Goal: Task Accomplishment & Management: Use online tool/utility

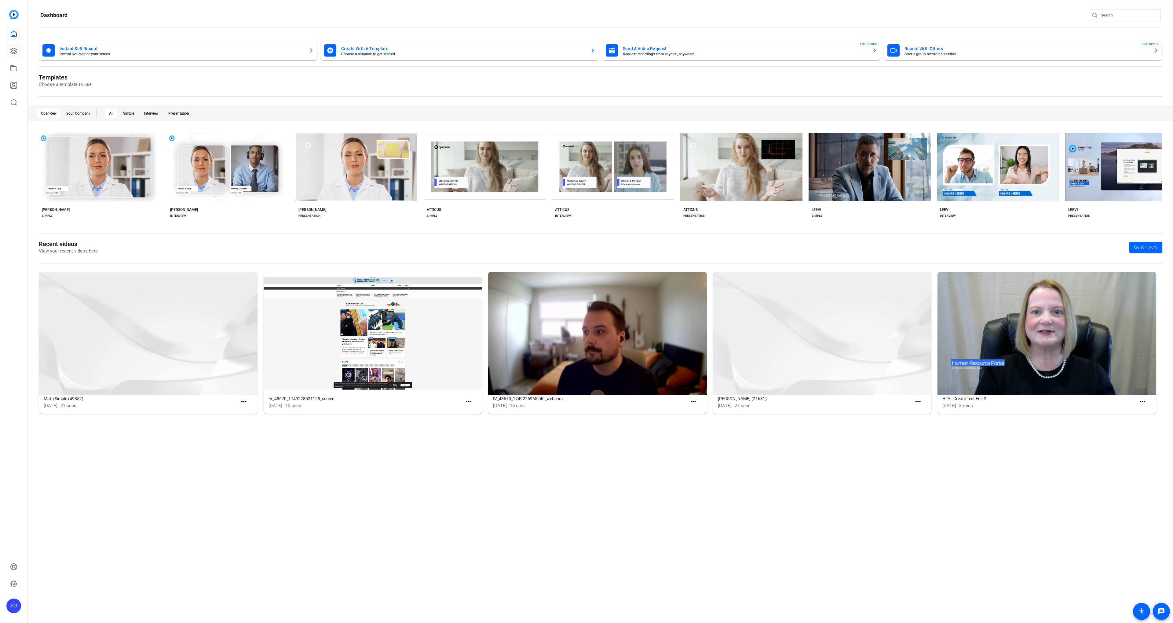
click at [20, 51] on link at bounding box center [13, 51] width 15 height 15
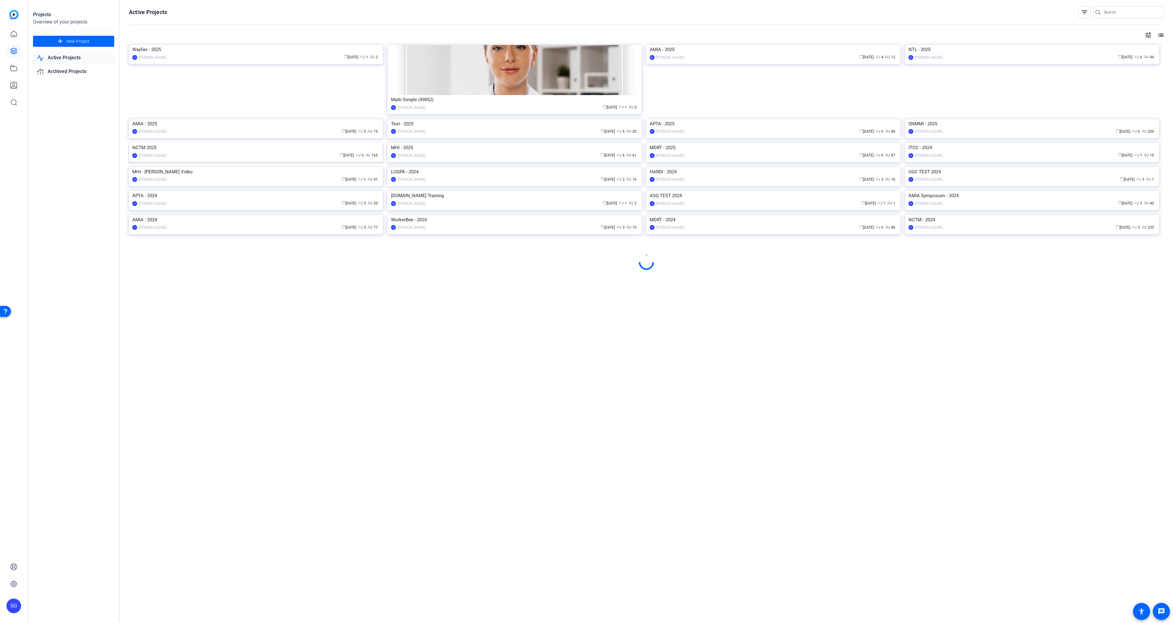
click at [347, 143] on img at bounding box center [256, 143] width 254 height 0
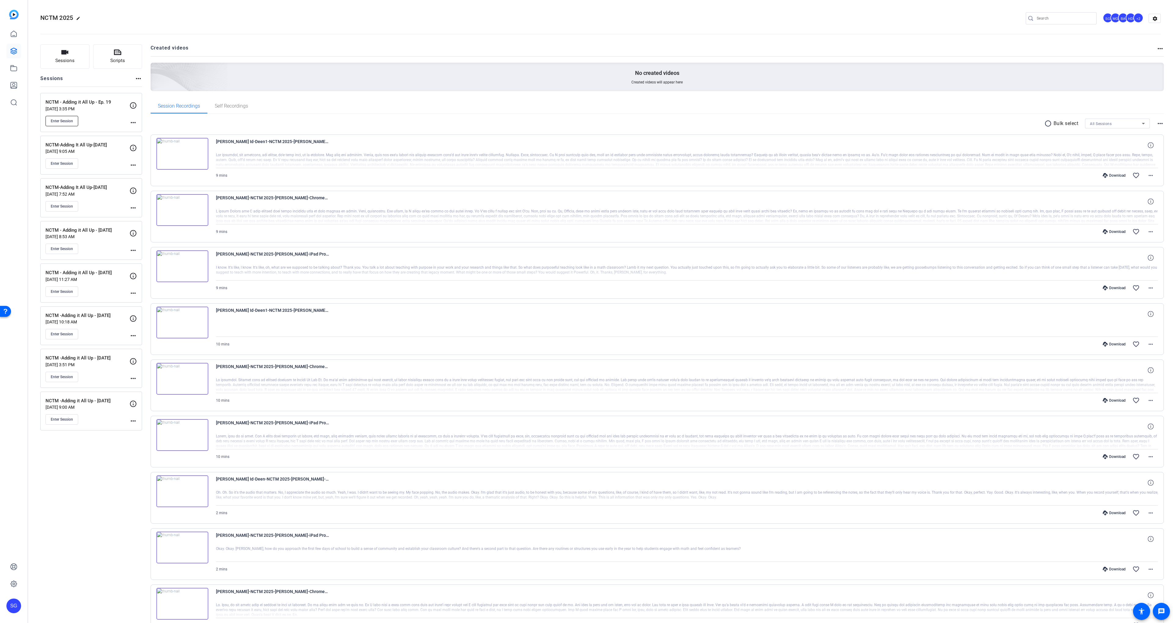
click at [66, 122] on span "Enter Session" at bounding box center [62, 121] width 22 height 5
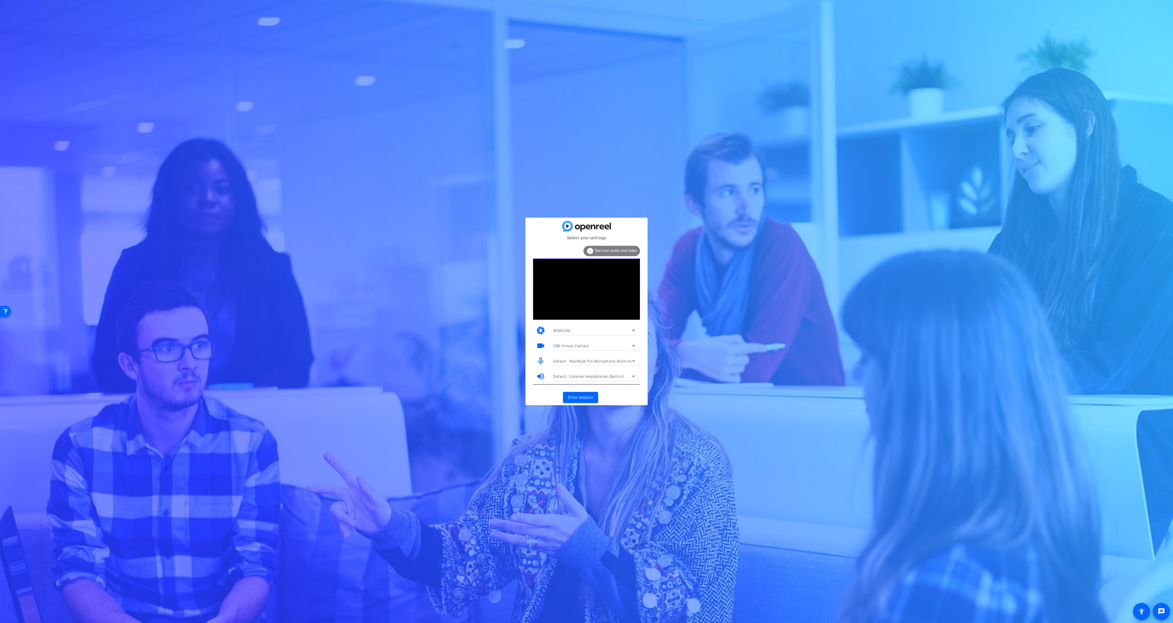
click at [601, 347] on div "OBS Virtual Camera" at bounding box center [592, 346] width 79 height 8
click at [592, 365] on span "FaceTime HD Camera (3A71:F4B5)" at bounding box center [583, 367] width 61 height 7
click at [587, 395] on span "Enter session" at bounding box center [580, 397] width 25 height 6
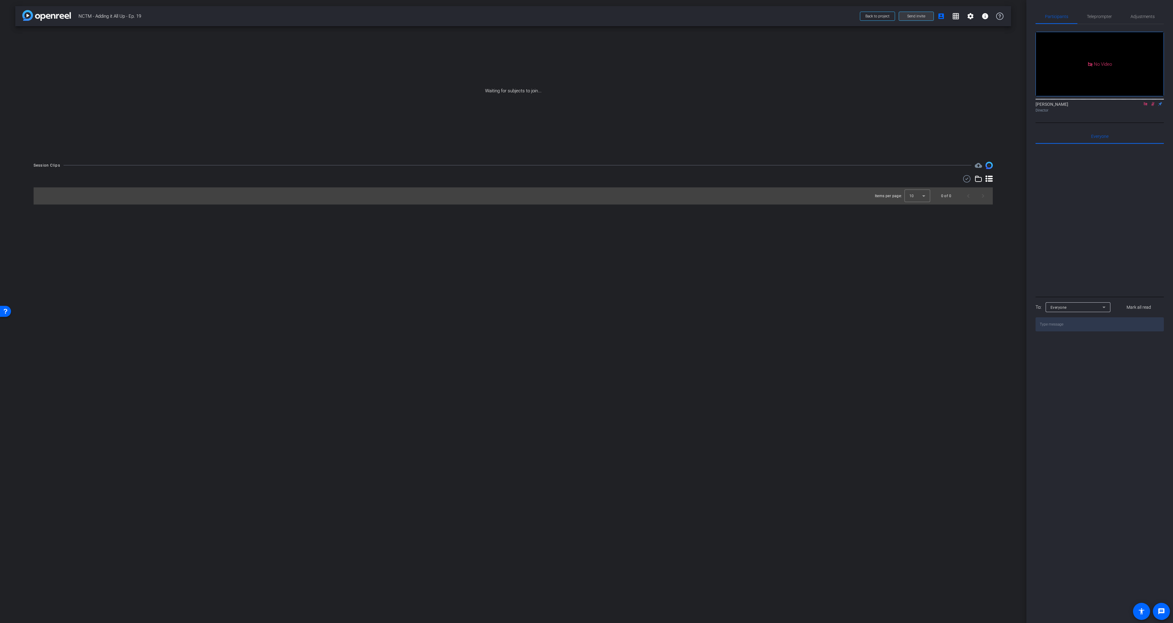
click at [919, 20] on span at bounding box center [916, 16] width 35 height 15
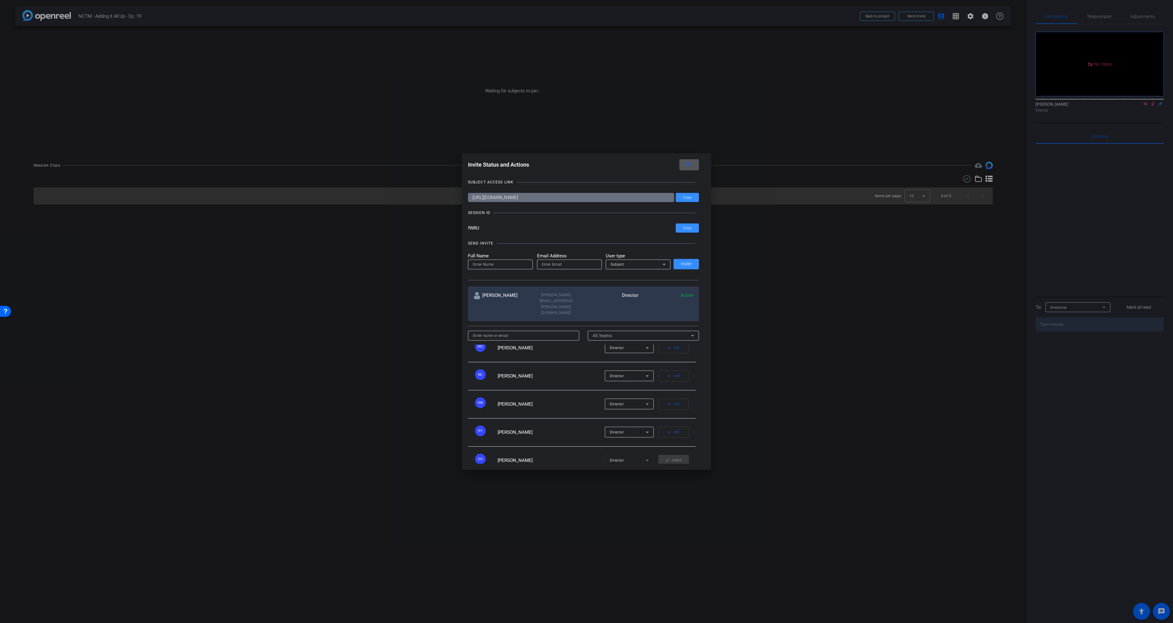
scroll to position [246, 0]
click at [650, 389] on icon at bounding box center [647, 392] width 7 height 7
click at [574, 376] on div at bounding box center [586, 311] width 1173 height 623
click at [484, 268] on input at bounding box center [500, 264] width 55 height 7
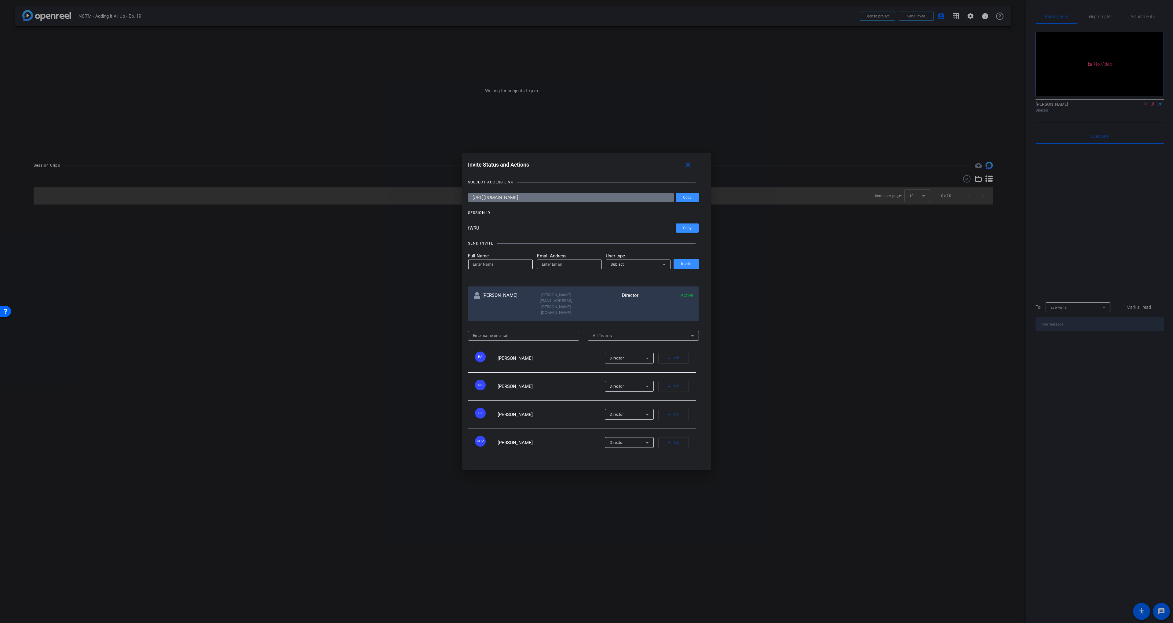
click at [505, 268] on input at bounding box center [500, 264] width 55 height 7
click at [500, 268] on input at bounding box center [500, 264] width 55 height 7
paste input "Rigoberto Mulato"
type input "Rigoberto Mulato"
click at [571, 268] on div at bounding box center [569, 264] width 55 height 10
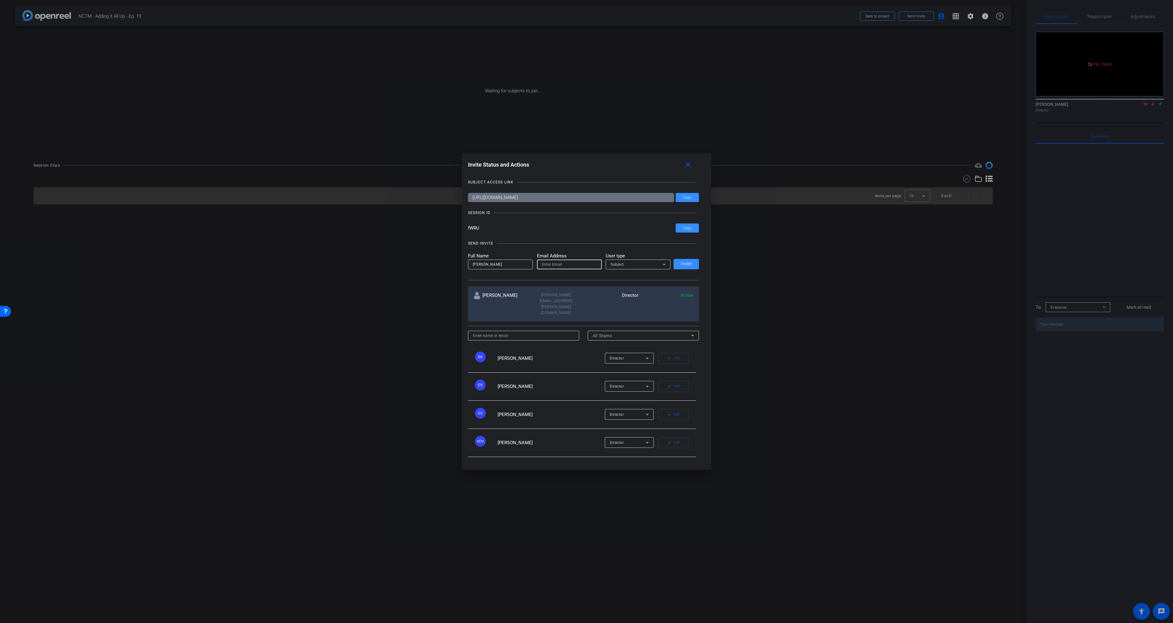
paste input "rigoberto.mulato@workerbeetv.com"
click at [577, 268] on input "rigoberto.mulato@workerbeetv.com" at bounding box center [569, 264] width 55 height 7
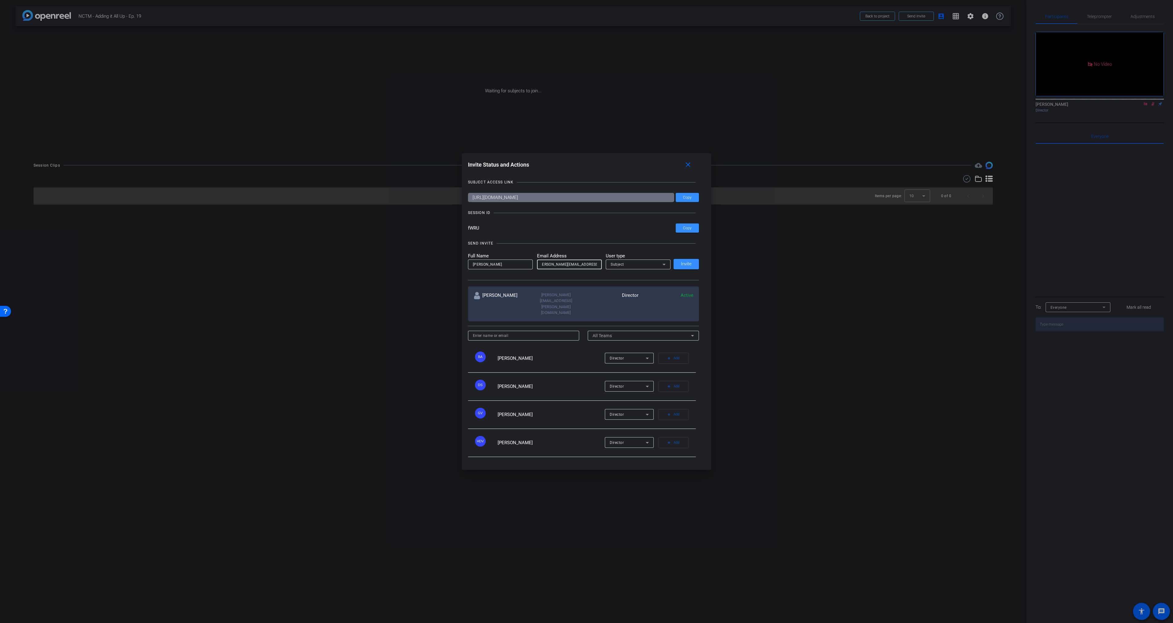
type input "rigoberto.mulato@talewinddigital.com"
click at [619, 266] on span "Subject" at bounding box center [617, 264] width 13 height 4
click at [622, 292] on span "Watcher" at bounding box center [619, 294] width 16 height 7
click at [615, 248] on div "SEND INVITE Full Name Rigoberto Mulato Email Address rigoberto.mulato@talewindd…" at bounding box center [583, 257] width 231 height 46
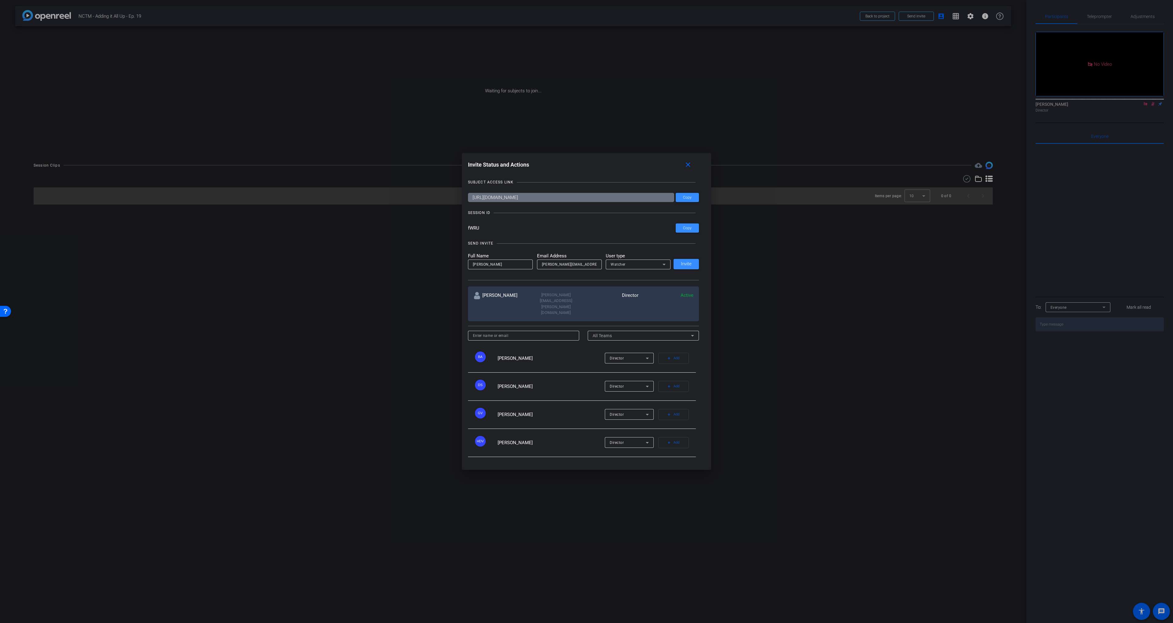
click at [603, 258] on div "SEND INVITE Full Name Rigoberto Mulato Email Address rigoberto.mulato@talewindd…" at bounding box center [583, 257] width 231 height 46
click at [677, 271] on span at bounding box center [686, 264] width 25 height 15
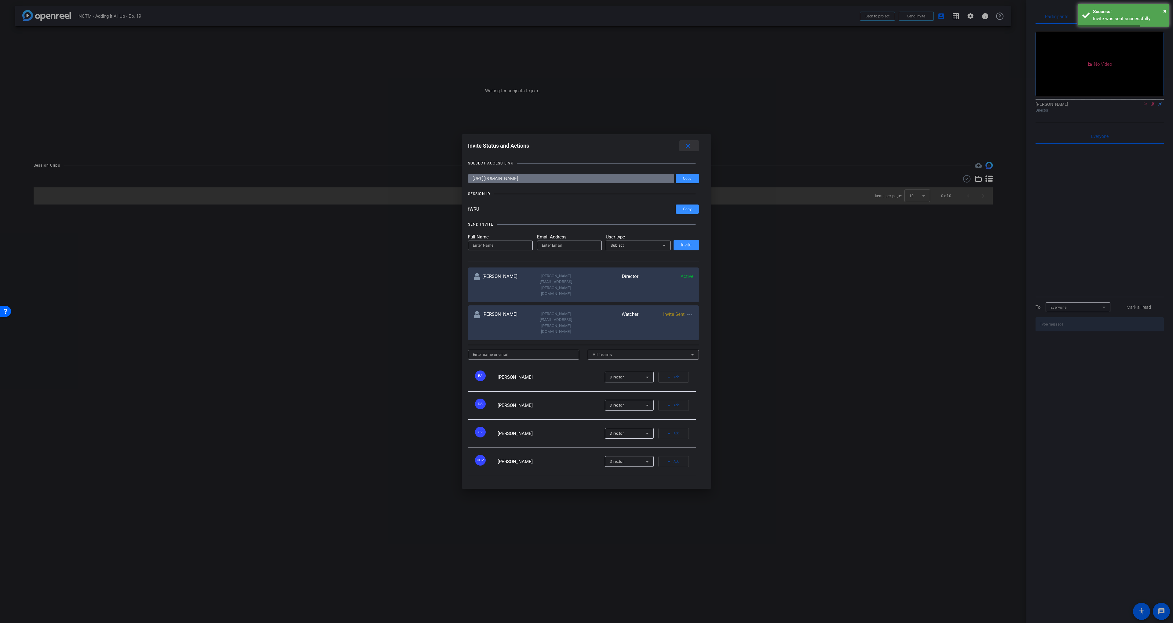
click at [685, 150] on mat-icon "close" at bounding box center [689, 146] width 8 height 8
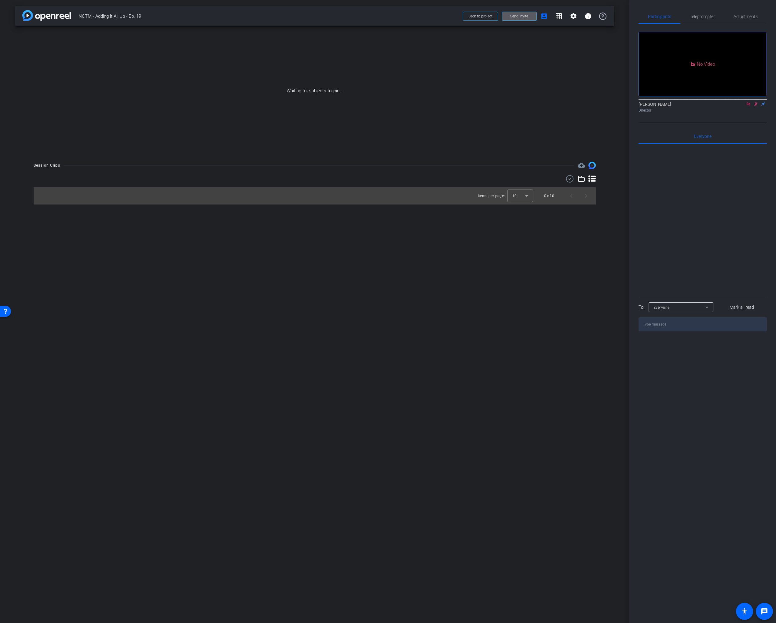
click at [522, 18] on span "Send invite" at bounding box center [519, 16] width 18 height 5
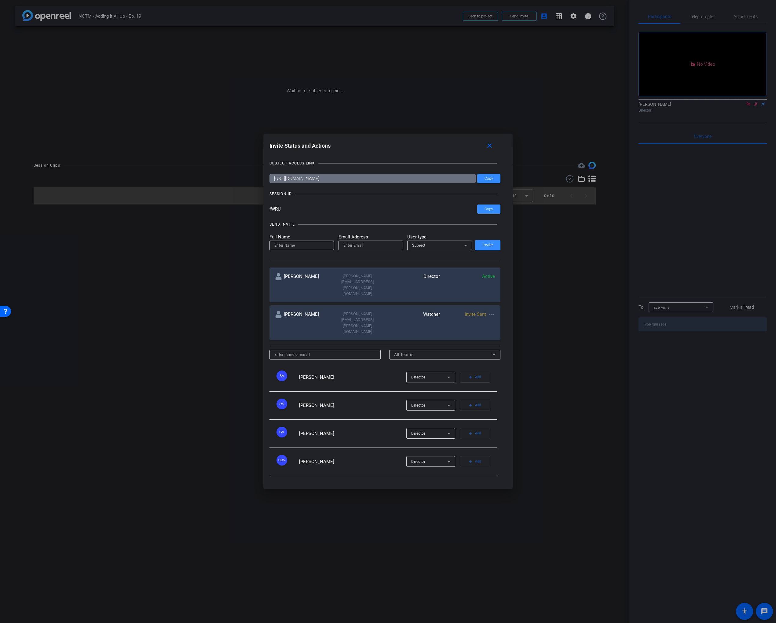
click at [300, 249] on input at bounding box center [301, 245] width 55 height 7
paste input "Jayme Lorenz"
type input "Jayme Lorenz"
click at [353, 249] on input "email" at bounding box center [370, 245] width 55 height 7
paste input "jlorenz@nctm.org"
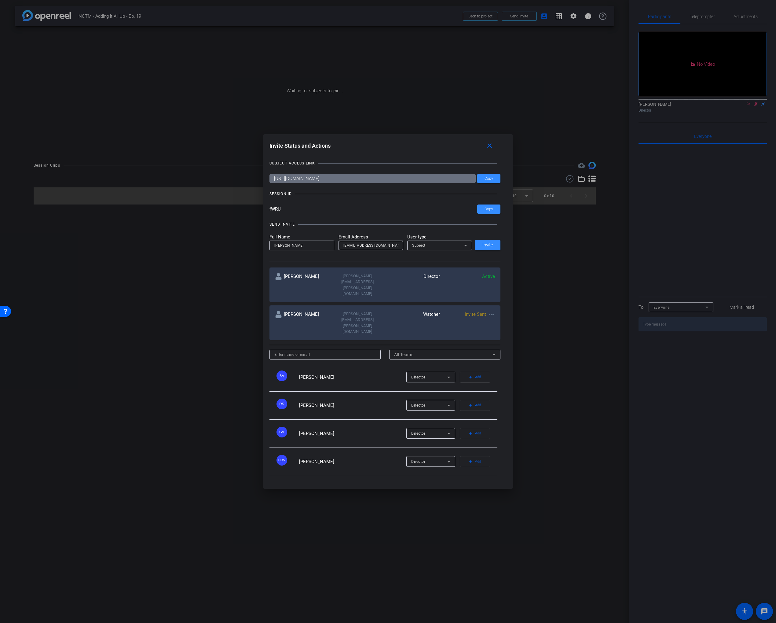
type input "jlorenz@nctm.org"
click at [464, 249] on icon at bounding box center [465, 245] width 7 height 7
drag, startPoint x: 437, startPoint y: 284, endPoint x: 448, endPoint y: 282, distance: 10.6
click at [437, 284] on mat-option "Watcher" at bounding box center [439, 284] width 65 height 10
click at [484, 247] on span "Invite" at bounding box center [488, 245] width 11 height 5
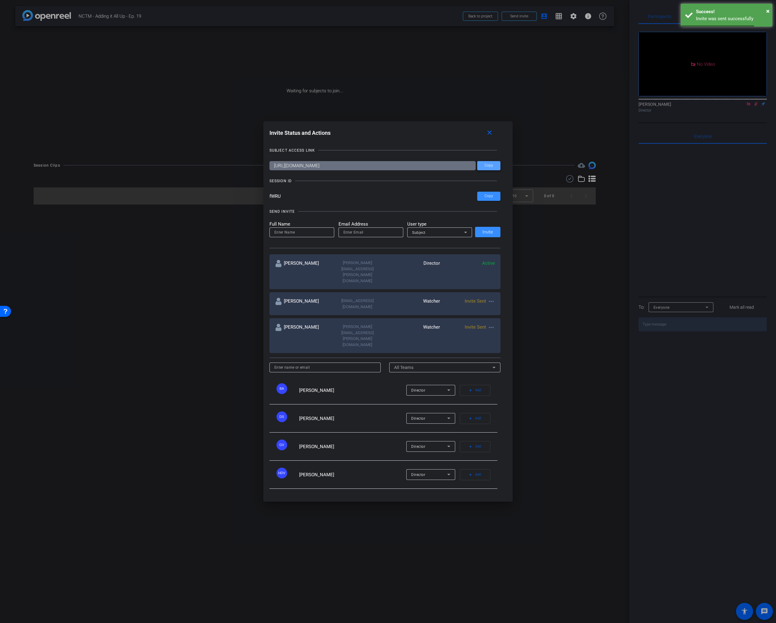
click at [490, 173] on span at bounding box center [488, 165] width 23 height 15
drag, startPoint x: 495, startPoint y: 153, endPoint x: 522, endPoint y: 151, distance: 27.3
click at [495, 140] on span at bounding box center [491, 133] width 20 height 15
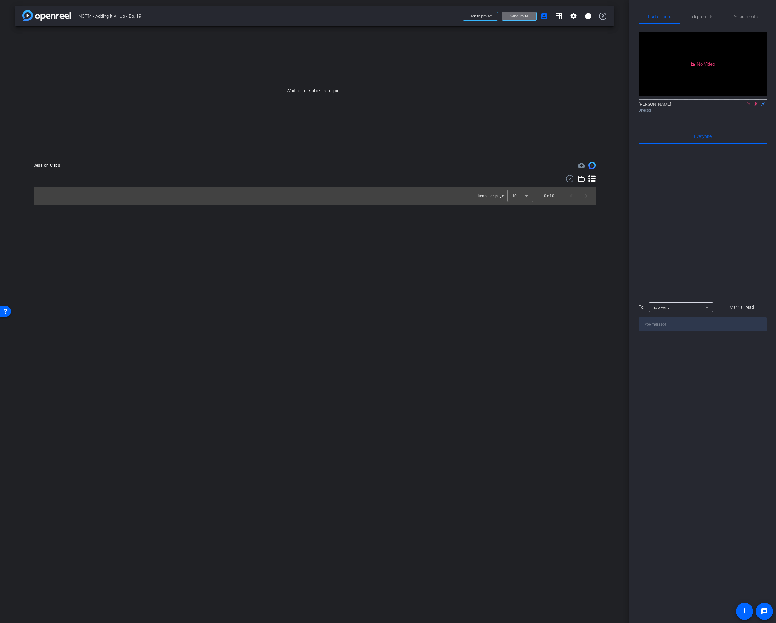
click at [520, 18] on span "Send invite" at bounding box center [519, 16] width 18 height 5
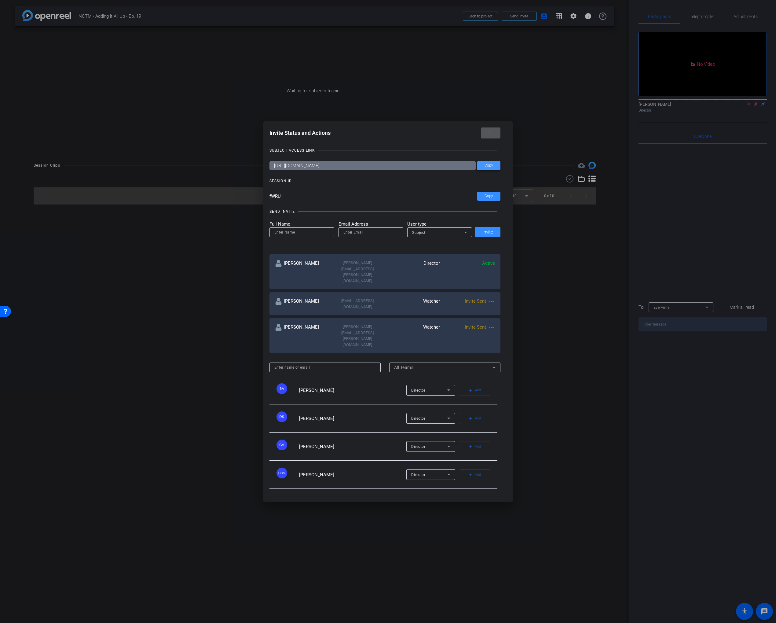
click at [490, 168] on span "Copy" at bounding box center [489, 165] width 9 height 5
click at [488, 140] on span at bounding box center [491, 133] width 20 height 15
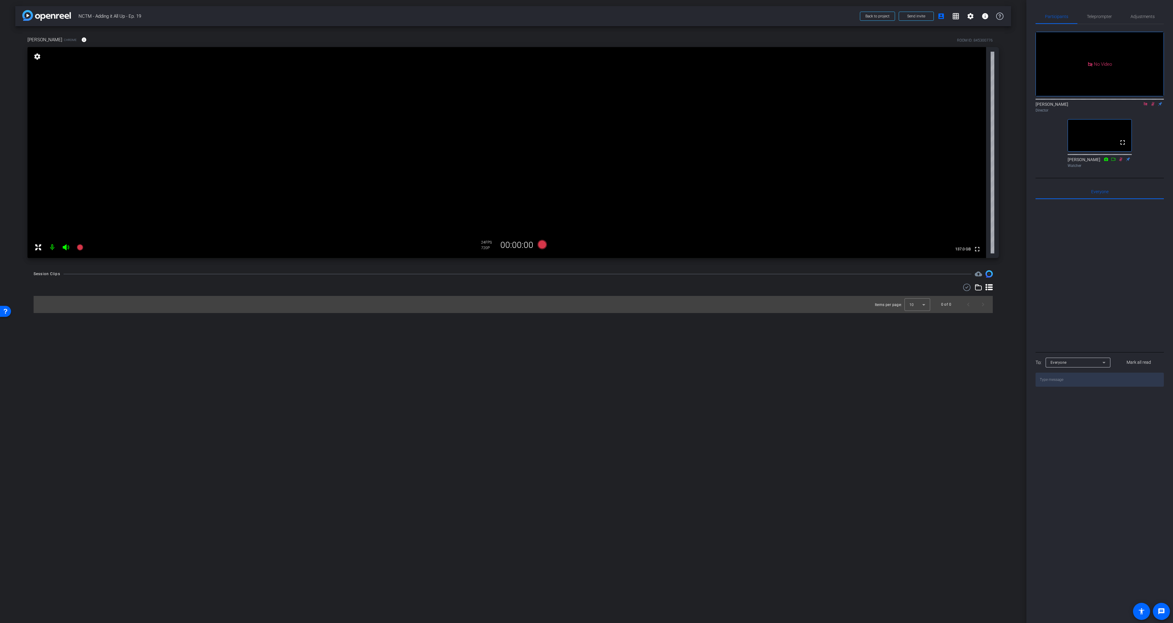
drag, startPoint x: 1155, startPoint y: 111, endPoint x: 1146, endPoint y: 111, distance: 9.2
click at [1155, 106] on icon at bounding box center [1153, 104] width 5 height 4
click at [1145, 106] on icon at bounding box center [1146, 104] width 5 height 4
click at [1141, 13] on span "Adjustments" at bounding box center [1143, 16] width 24 height 15
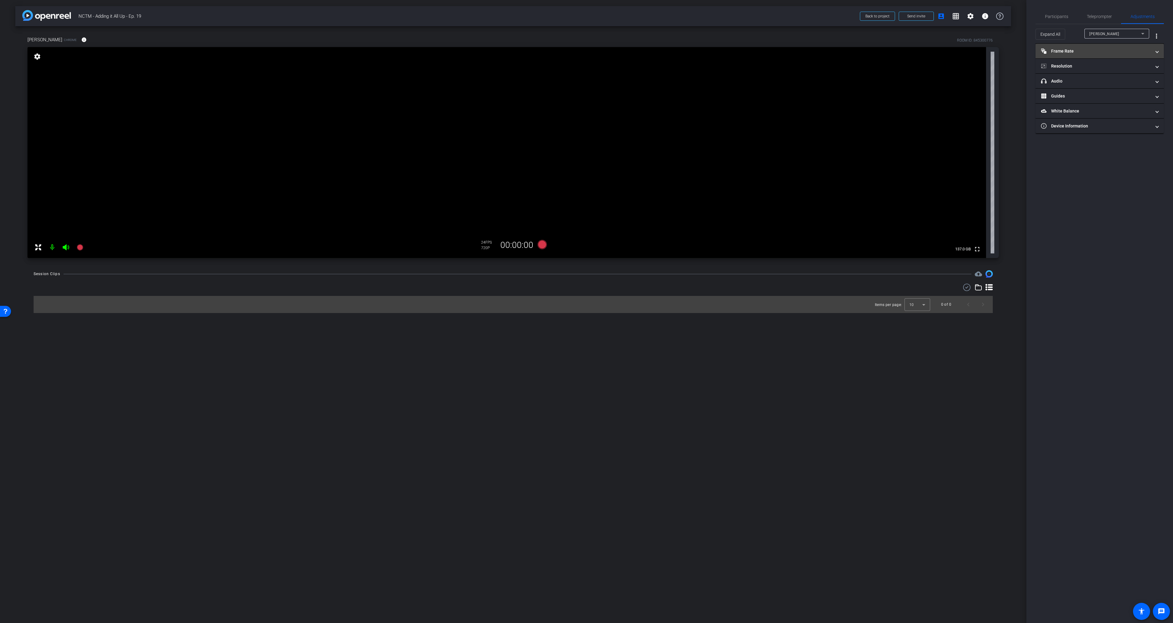
click at [1100, 55] on mat-expansion-panel-header "Frame Rate Frame Rate" at bounding box center [1100, 51] width 128 height 15
drag, startPoint x: 1075, startPoint y: 92, endPoint x: 1079, endPoint y: 93, distance: 3.8
click at [1075, 92] on mat-panel-title "Resolution" at bounding box center [1096, 92] width 110 height 6
click at [1106, 109] on div "1080" at bounding box center [1105, 110] width 23 height 10
click at [1058, 17] on span "Participants" at bounding box center [1056, 16] width 23 height 4
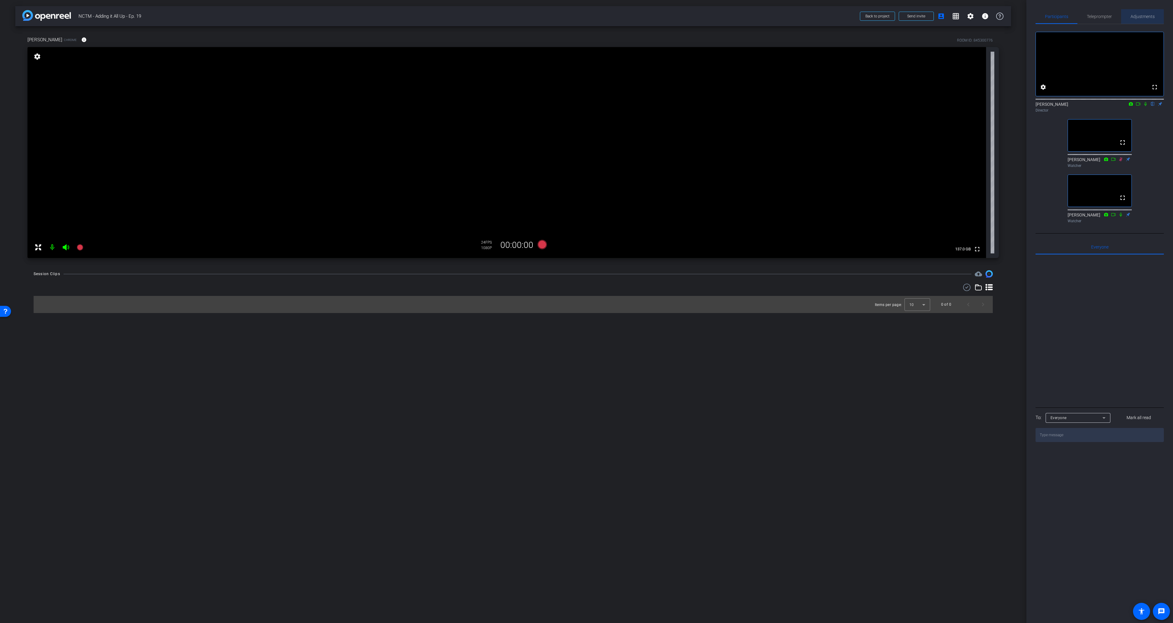
click at [1134, 17] on span "Adjustments" at bounding box center [1143, 16] width 24 height 4
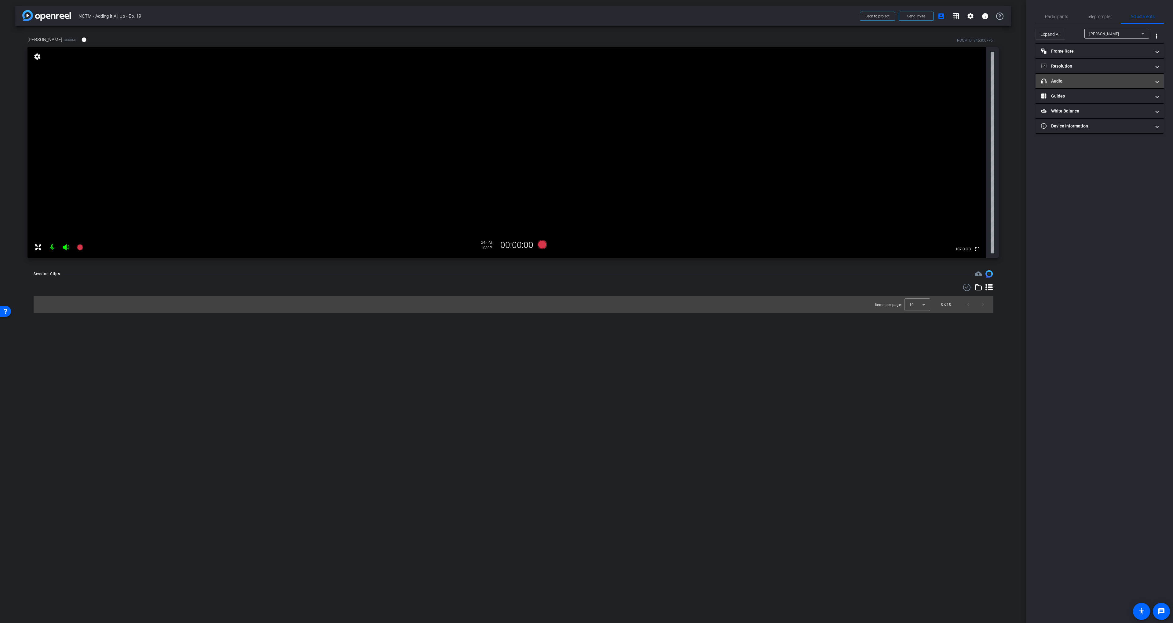
click at [1075, 85] on mat-expansion-panel-header "headphone icon Audio" at bounding box center [1100, 81] width 128 height 15
click at [1132, 113] on div "iPhone Microphone" at bounding box center [1123, 114] width 52 height 8
click at [1129, 143] on span "MacBook Air Microphone (Built-in)" at bounding box center [1124, 145] width 55 height 7
click at [1081, 124] on div "Speaker Default - MacBook Air Speakers (Built-in)" at bounding box center [1100, 128] width 114 height 10
click at [1107, 116] on span "MacBook Air Microphone (Built-in)" at bounding box center [1127, 113] width 61 height 5
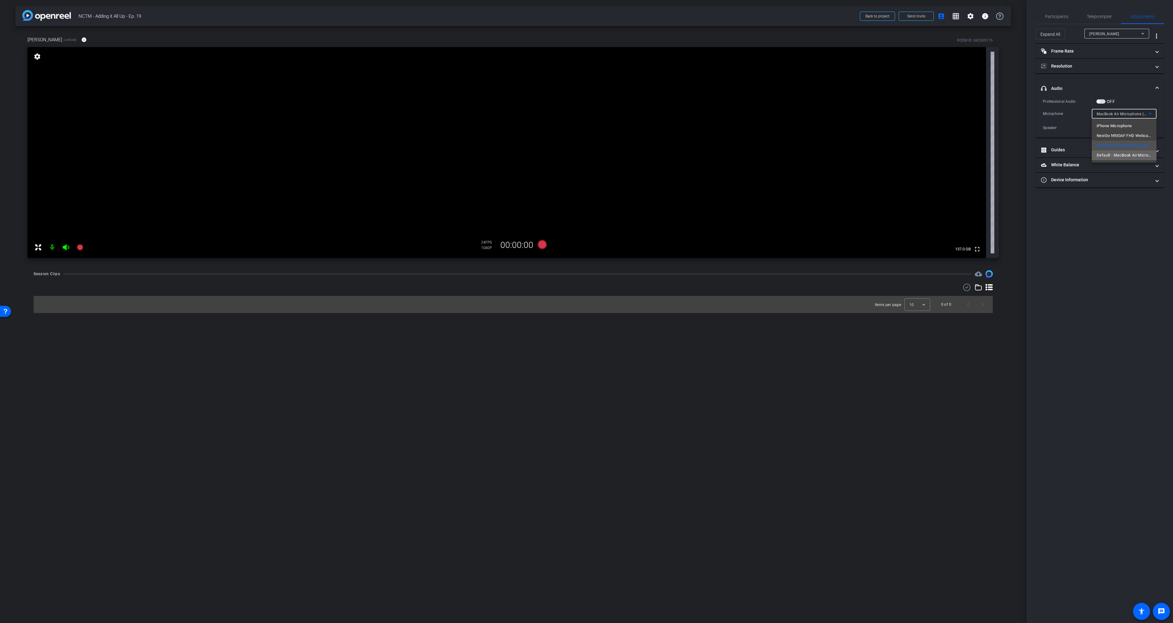
click at [1114, 154] on span "Default - MacBook Air Microphone (Built-in)" at bounding box center [1124, 155] width 55 height 7
click at [1085, 121] on div "Professional Audio OFF Microphone Default - MacBook Air Microphone (Built-in) S…" at bounding box center [1100, 115] width 114 height 35
click at [1059, 19] on span "Participants" at bounding box center [1056, 16] width 23 height 15
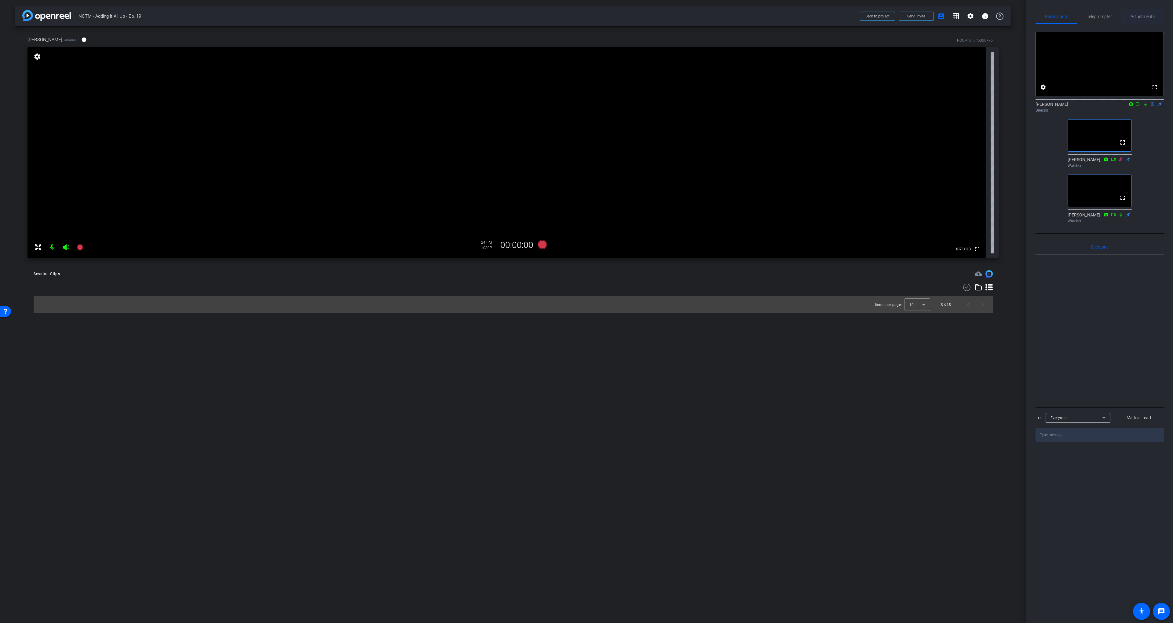
click at [1135, 18] on span "Adjustments" at bounding box center [1143, 16] width 24 height 4
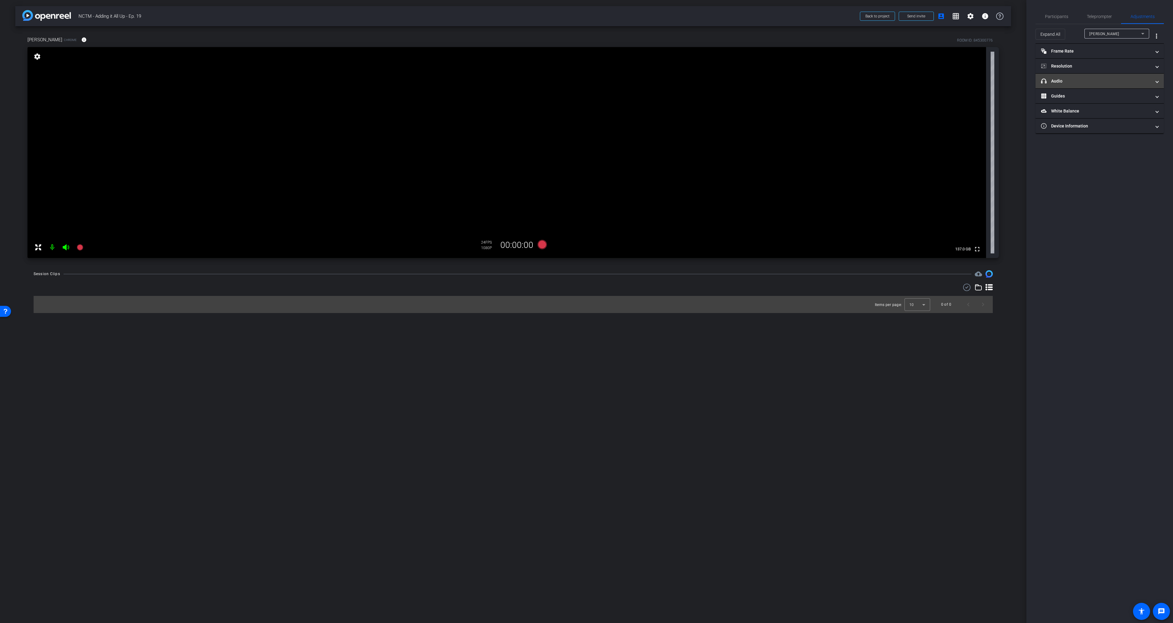
click at [1079, 80] on mat-panel-title "headphone icon Audio" at bounding box center [1096, 81] width 110 height 6
click at [1081, 100] on div "Professional Audio" at bounding box center [1069, 101] width 53 height 6
click at [1058, 17] on span "Participants" at bounding box center [1056, 16] width 23 height 4
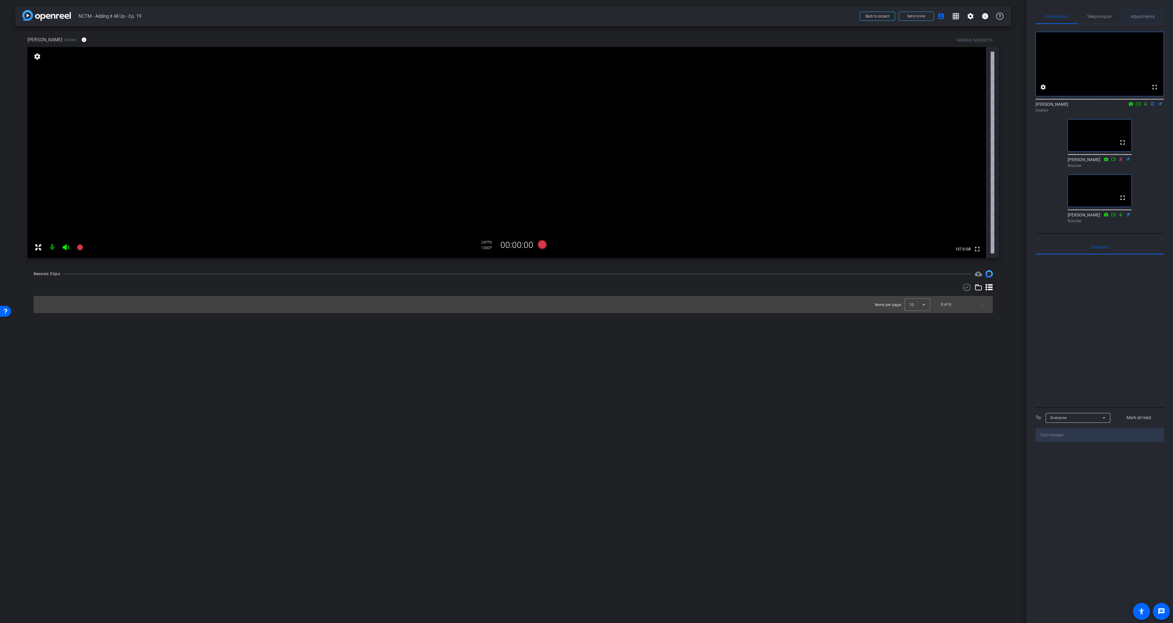
click at [1127, 21] on div "Adjustments" at bounding box center [1143, 16] width 43 height 15
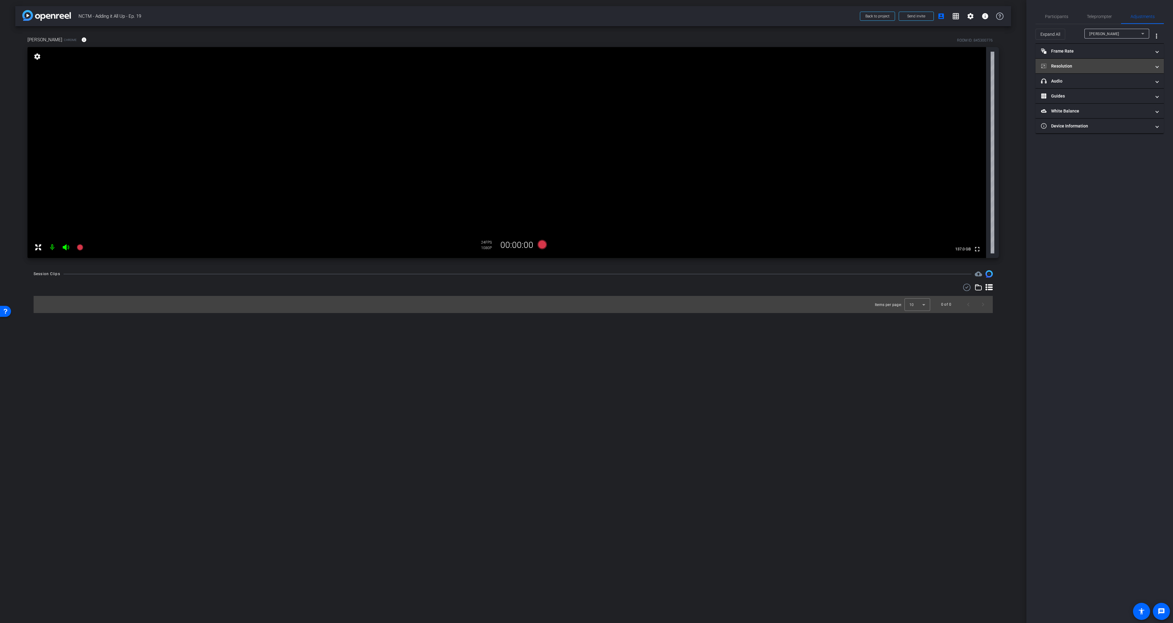
click at [1079, 67] on mat-panel-title "Resolution" at bounding box center [1096, 66] width 110 height 6
drag, startPoint x: 1088, startPoint y: 64, endPoint x: 1082, endPoint y: 73, distance: 10.5
click at [1088, 64] on mat-expansion-panel-header "Resolution" at bounding box center [1100, 74] width 128 height 20
click at [1058, 12] on span "Participants" at bounding box center [1056, 16] width 23 height 15
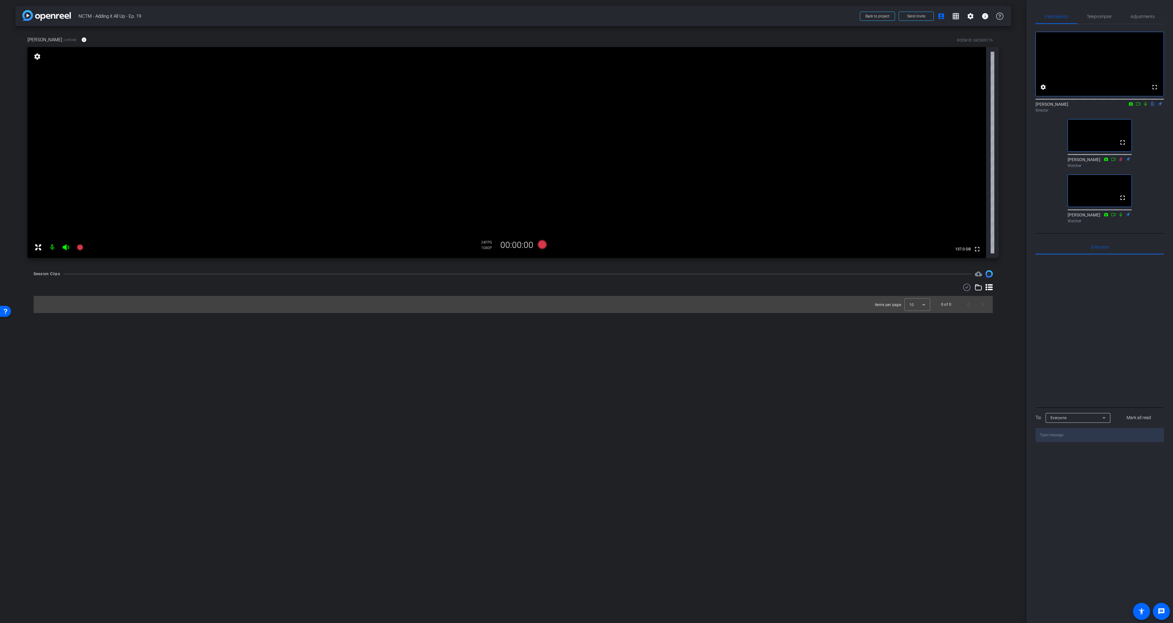
click at [143, 311] on div "Items per page: 10 0 of 0" at bounding box center [514, 304] width 960 height 17
click at [76, 247] on icon at bounding box center [79, 247] width 7 height 7
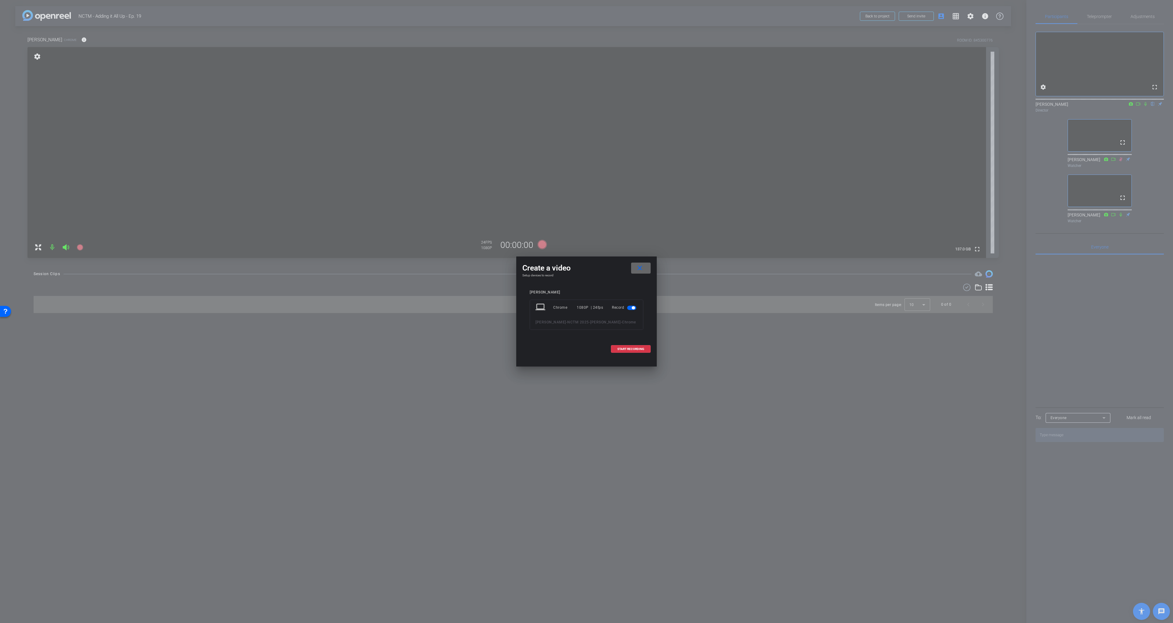
drag, startPoint x: 640, startPoint y: 266, endPoint x: 636, endPoint y: 266, distance: 4.0
click at [640, 266] on mat-icon "close" at bounding box center [640, 268] width 8 height 8
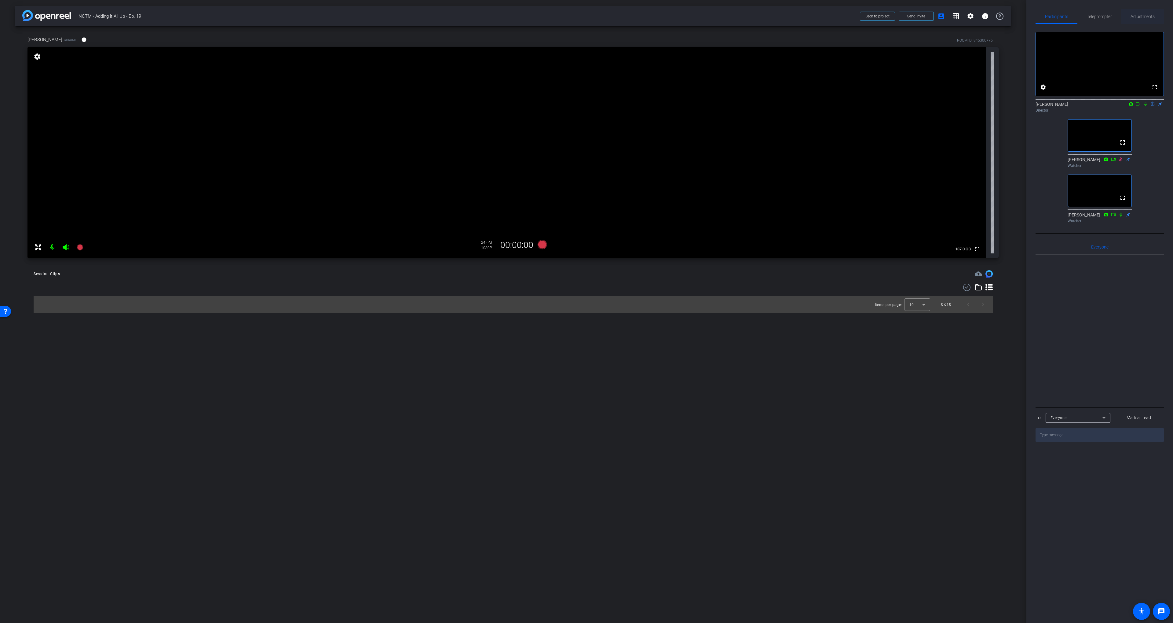
click at [1135, 13] on span "Adjustments" at bounding box center [1143, 16] width 24 height 15
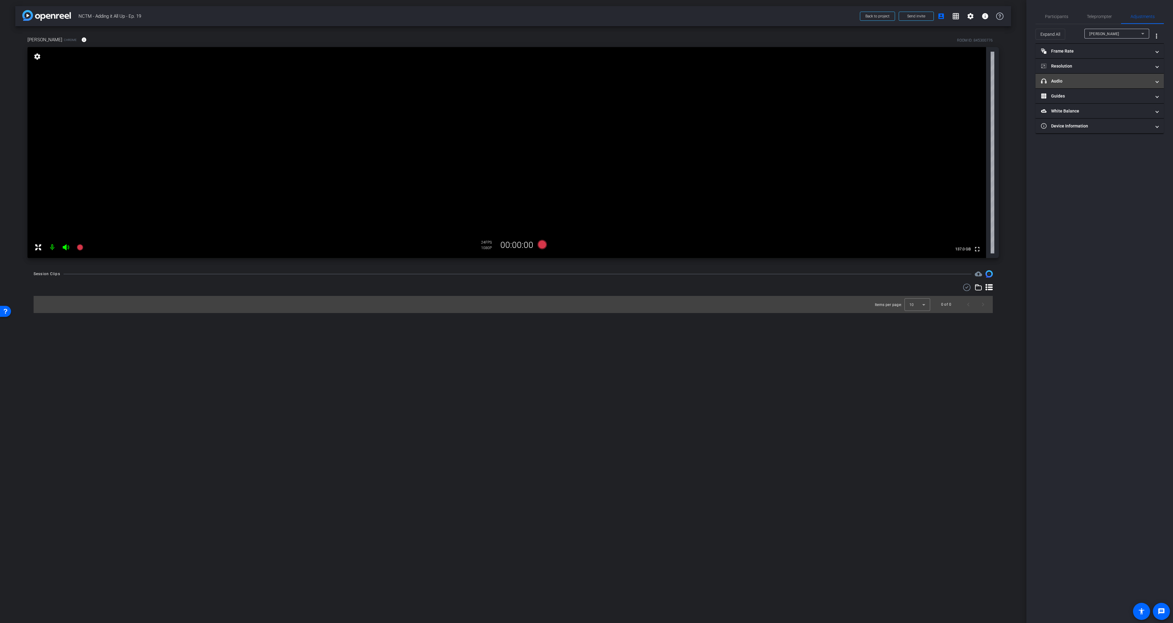
click at [1089, 84] on mat-expansion-panel-header "headphone icon Audio" at bounding box center [1100, 81] width 128 height 15
click at [1112, 114] on span "Default - MacBook Air Microphone (Built-in)" at bounding box center [1135, 113] width 77 height 5
click at [1067, 17] on div at bounding box center [586, 311] width 1173 height 623
click at [1062, 16] on span "Participants" at bounding box center [1056, 16] width 23 height 4
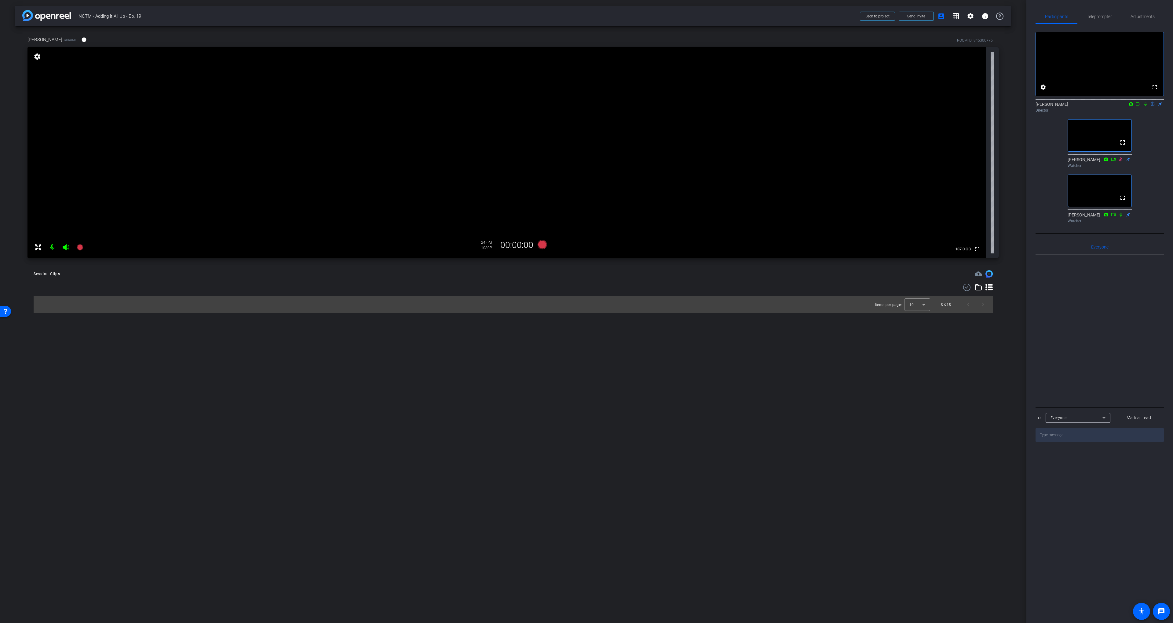
click at [812, 325] on div "arrow_back NCTM - Adding it All Up - Ep. 19 Back to project Send invite account…" at bounding box center [513, 311] width 1027 height 623
click at [1132, 20] on span "Adjustments" at bounding box center [1143, 16] width 24 height 15
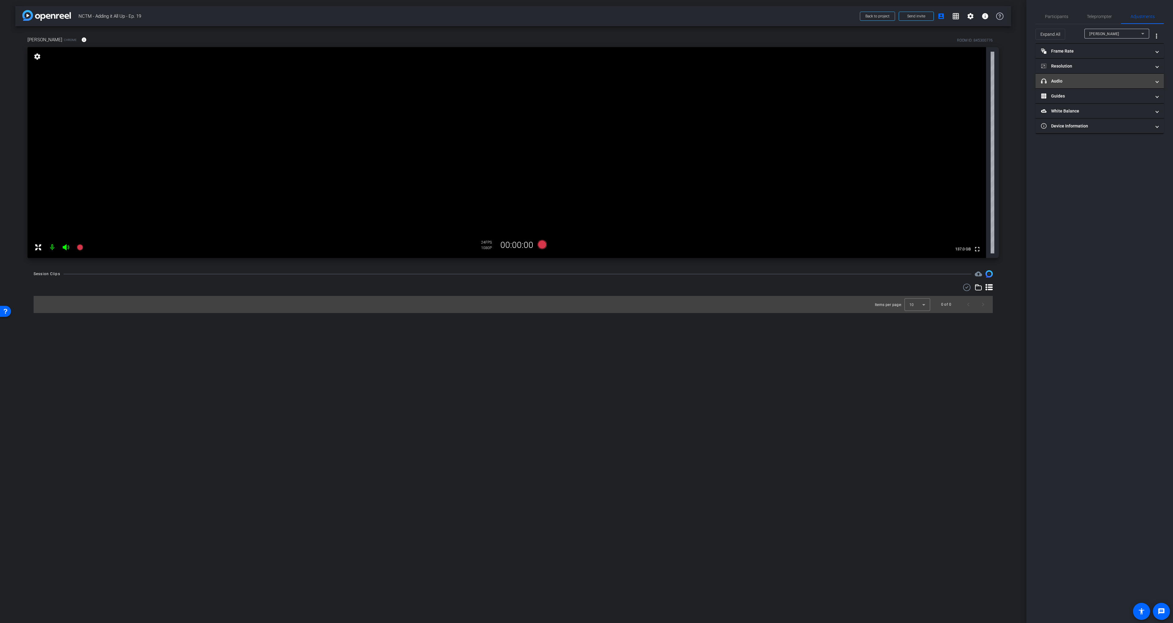
click at [1067, 85] on mat-expansion-panel-header "headphone icon Audio" at bounding box center [1100, 81] width 128 height 15
click at [1127, 116] on span "Default - MacBook Air Microphone (Built-in)" at bounding box center [1135, 113] width 77 height 5
click at [1132, 113] on div at bounding box center [586, 311] width 1173 height 623
click at [1123, 112] on span "Default - MacBook Air Microphone (Built-in)" at bounding box center [1135, 113] width 77 height 5
click at [1117, 113] on span "iPhone Microphone" at bounding box center [1114, 114] width 35 height 4
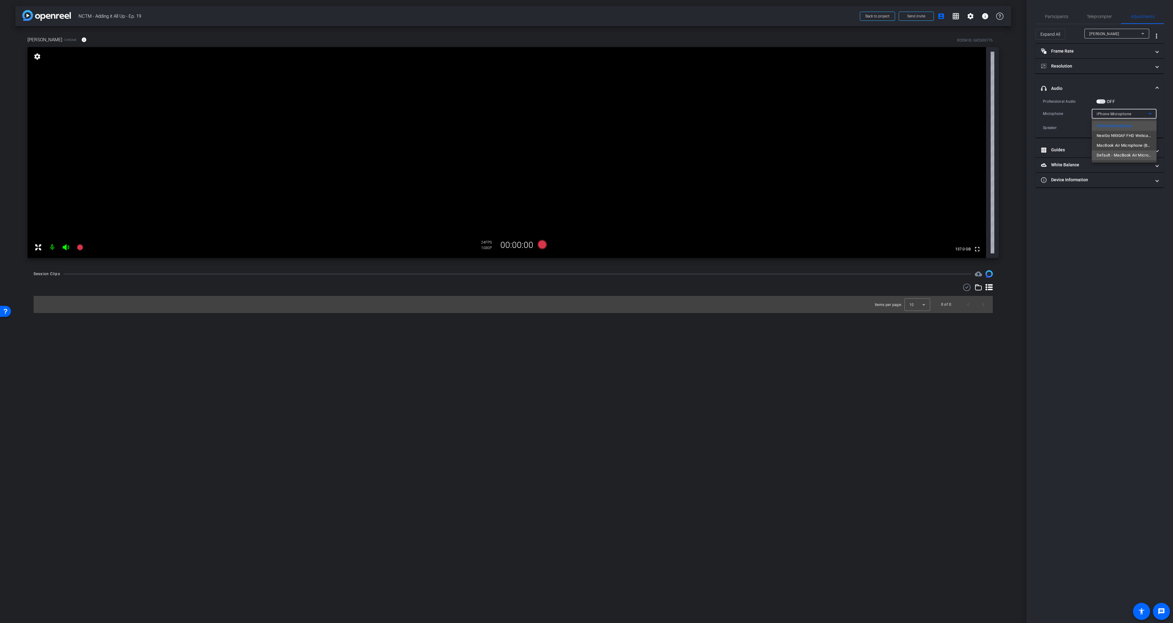
drag, startPoint x: 1115, startPoint y: 152, endPoint x: 1115, endPoint y: 120, distance: 32.1
click at [1115, 152] on span "Default - MacBook Air Microphone (Built-in)" at bounding box center [1124, 155] width 55 height 7
click at [1121, 114] on span "Default - MacBook Air Microphone (Built-in)" at bounding box center [1135, 113] width 77 height 5
click at [1121, 155] on span "Default - MacBook Air Microphone (Built-in)" at bounding box center [1124, 155] width 55 height 7
click at [1119, 86] on mat-panel-title "headphone icon Audio" at bounding box center [1096, 88] width 110 height 6
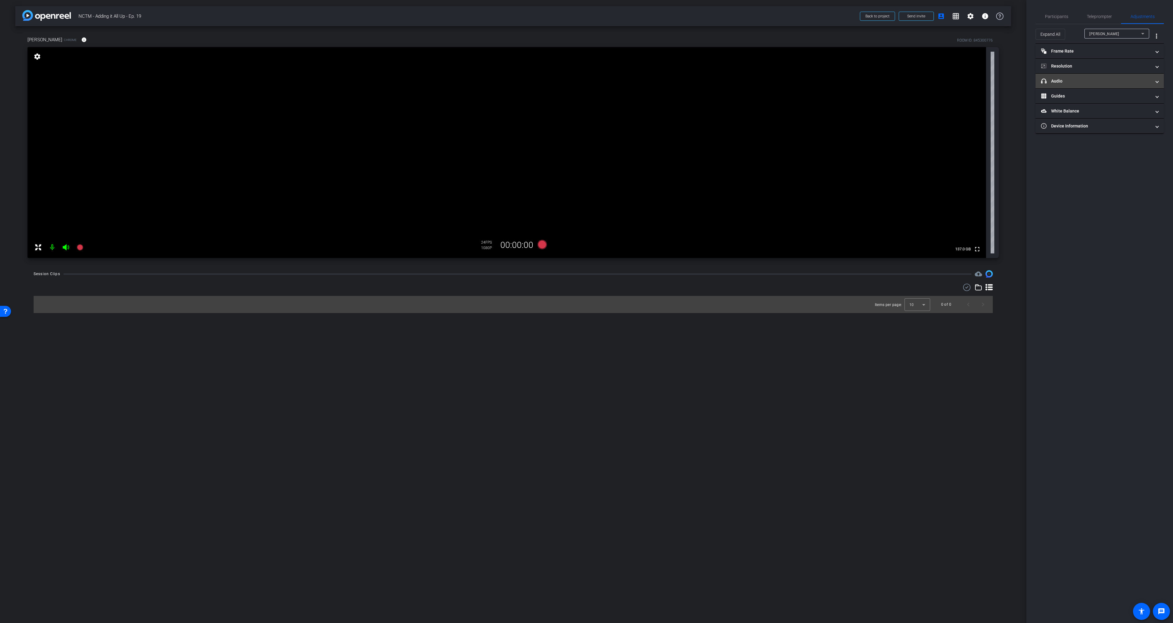
click at [1120, 83] on mat-panel-title "headphone icon Audio" at bounding box center [1096, 81] width 110 height 6
click at [1059, 12] on span "Participants" at bounding box center [1056, 16] width 23 height 15
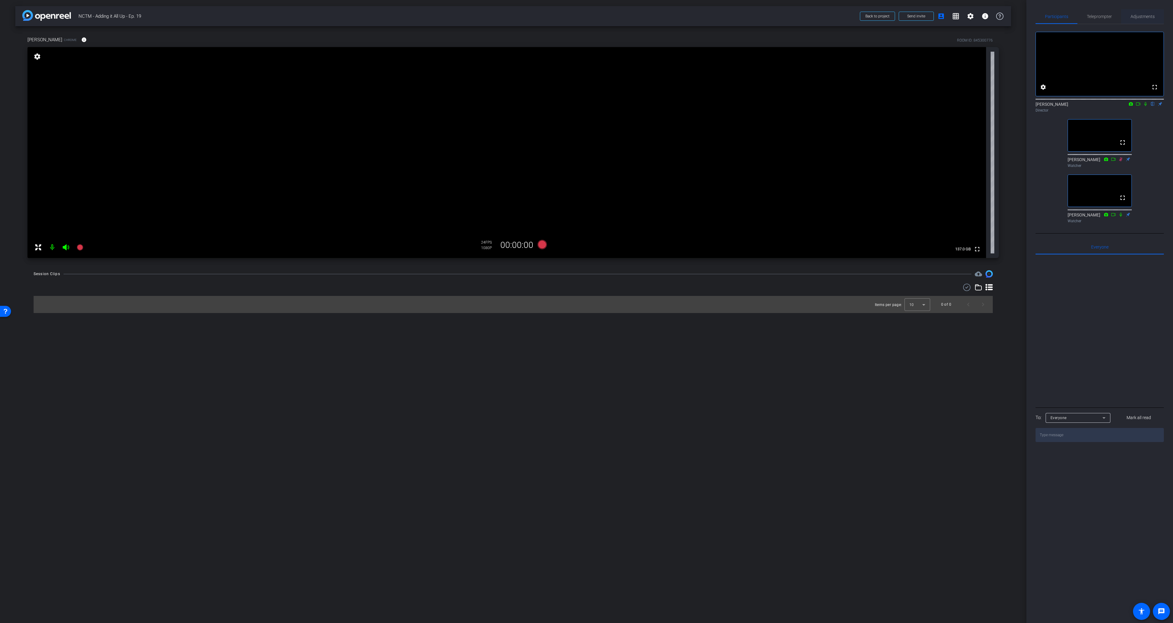
click at [1139, 18] on span "Adjustments" at bounding box center [1143, 16] width 24 height 4
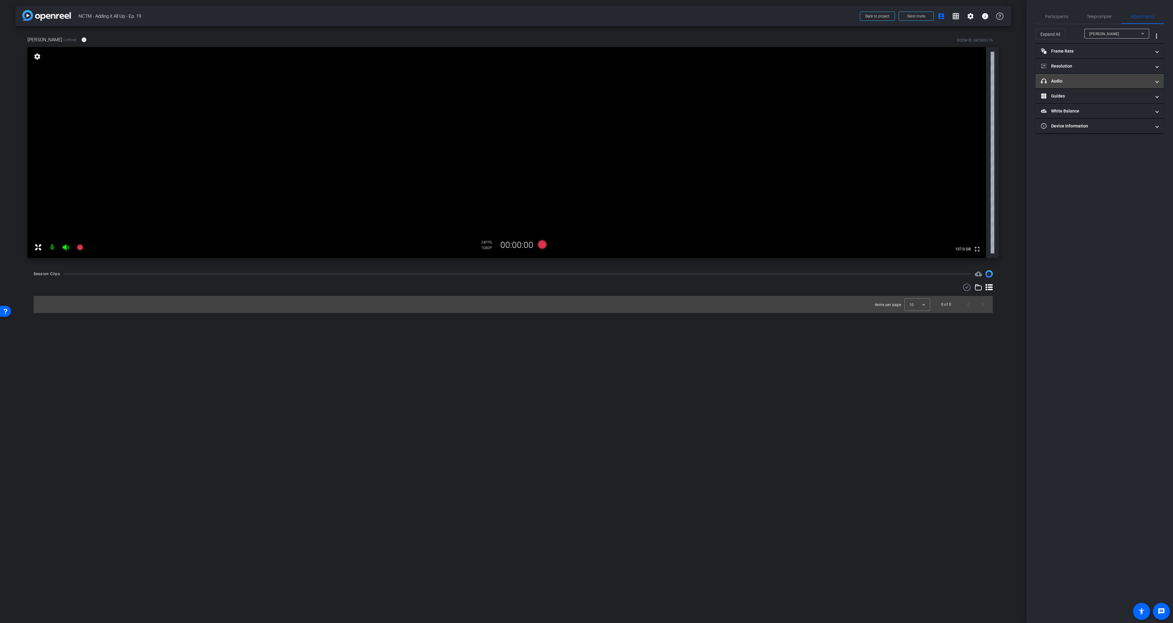
click at [1092, 77] on mat-expansion-panel-header "headphone icon Audio" at bounding box center [1100, 81] width 128 height 15
click at [1060, 16] on span "Participants" at bounding box center [1056, 16] width 23 height 4
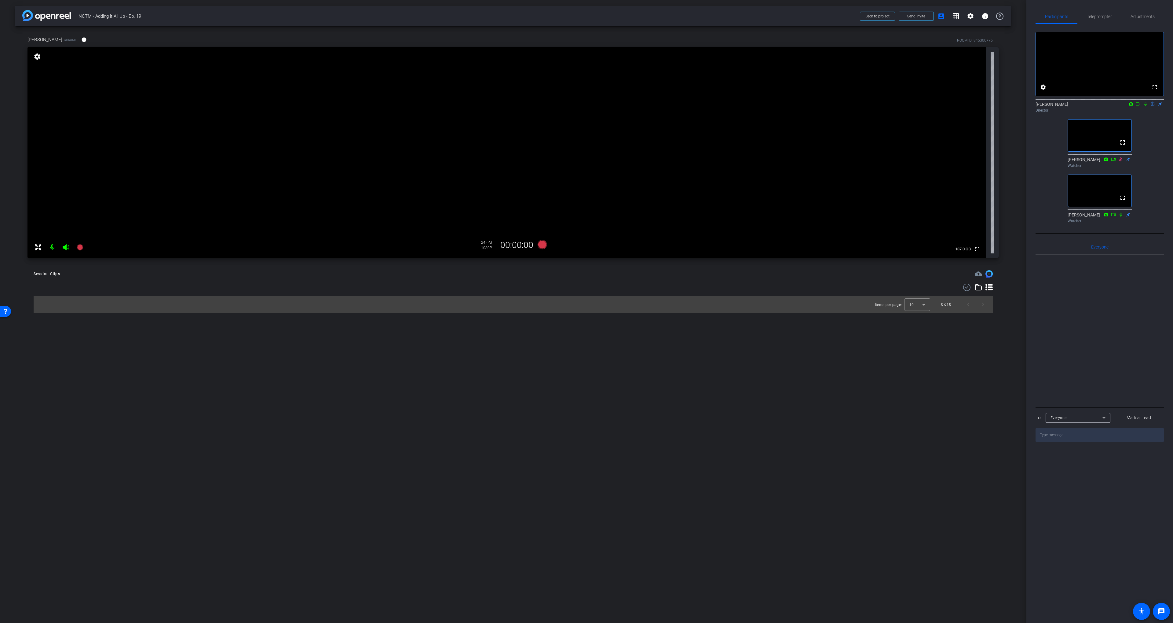
click at [753, 308] on div "Items per page: 10 0 of 0" at bounding box center [514, 304] width 960 height 17
click at [750, 307] on div "Items per page: 10 0 of 0" at bounding box center [514, 304] width 960 height 17
click at [361, 281] on div "Session Clips cloud_upload Items per page: 10 0 of 0" at bounding box center [513, 291] width 996 height 43
click at [499, 294] on div "Items per page: 10 0 of 0" at bounding box center [514, 298] width 960 height 29
click at [540, 244] on icon at bounding box center [542, 244] width 9 height 9
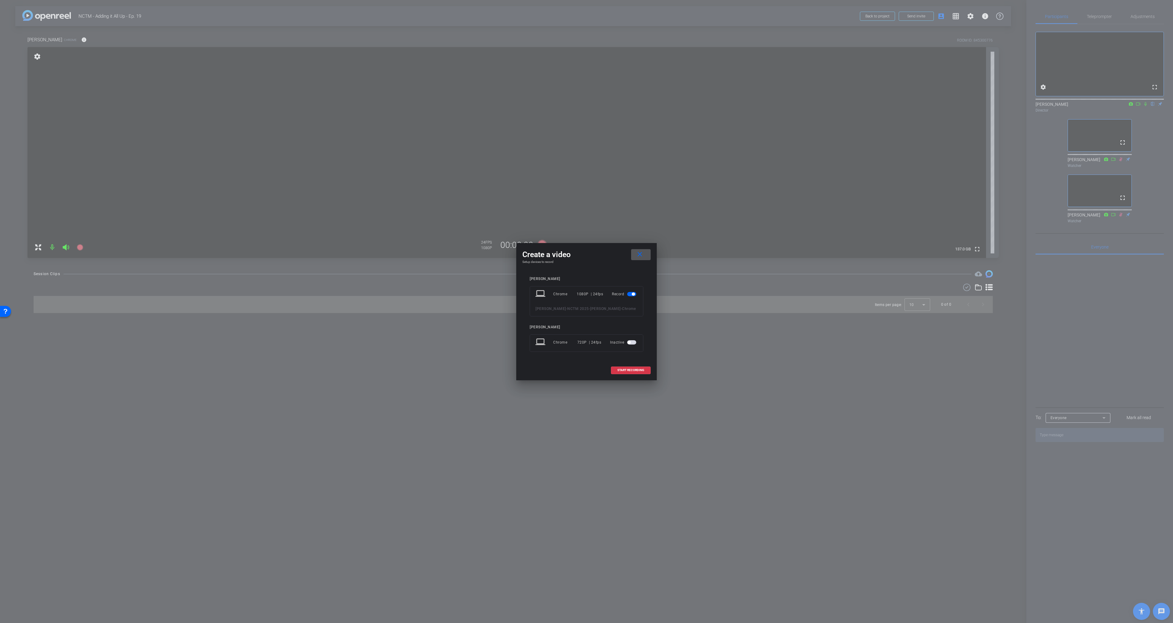
click at [640, 254] on mat-icon "close" at bounding box center [640, 255] width 8 height 8
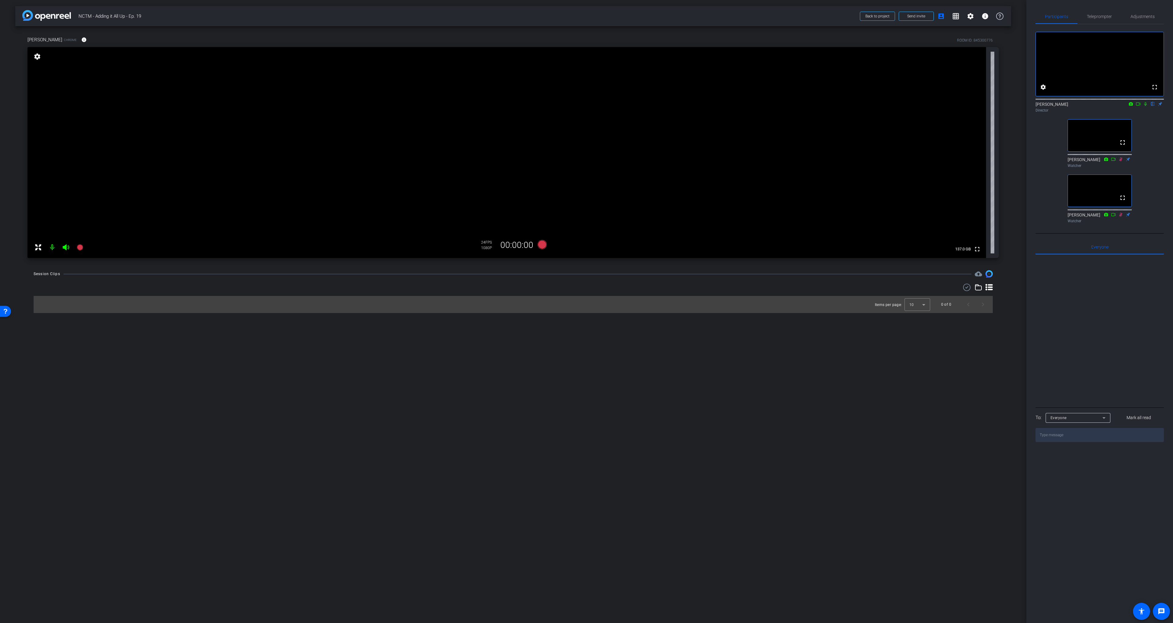
click at [589, 276] on div "Session Clips cloud_upload" at bounding box center [514, 273] width 960 height 7
click at [543, 244] on icon at bounding box center [542, 244] width 9 height 9
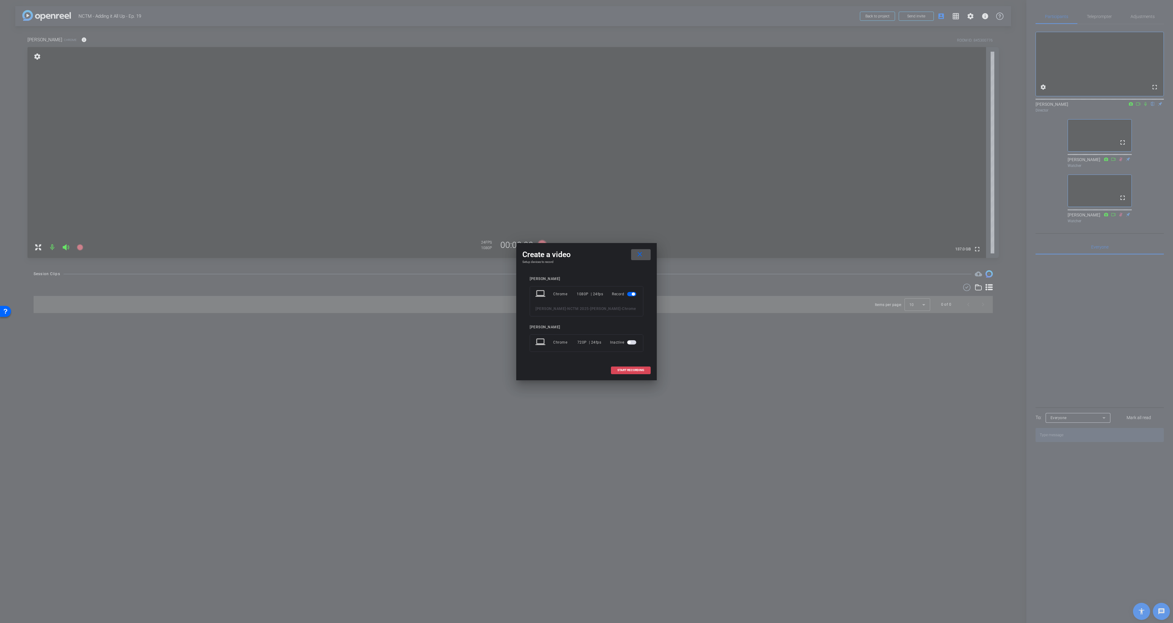
click at [621, 370] on span "START RECORDING" at bounding box center [631, 370] width 27 height 3
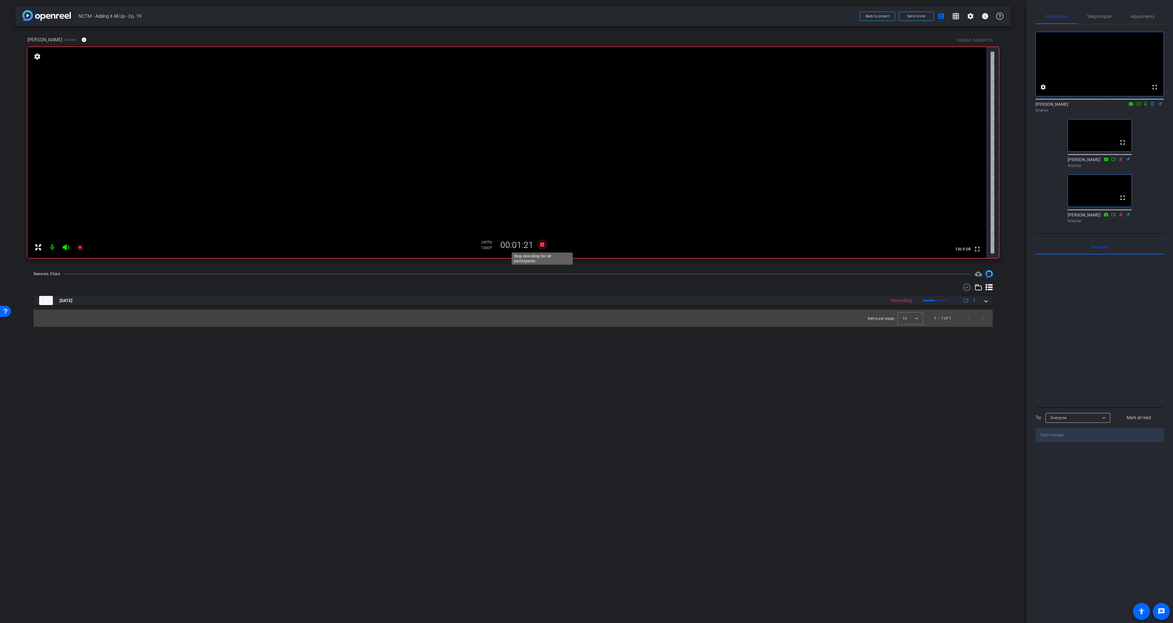
click at [545, 246] on icon at bounding box center [542, 244] width 15 height 11
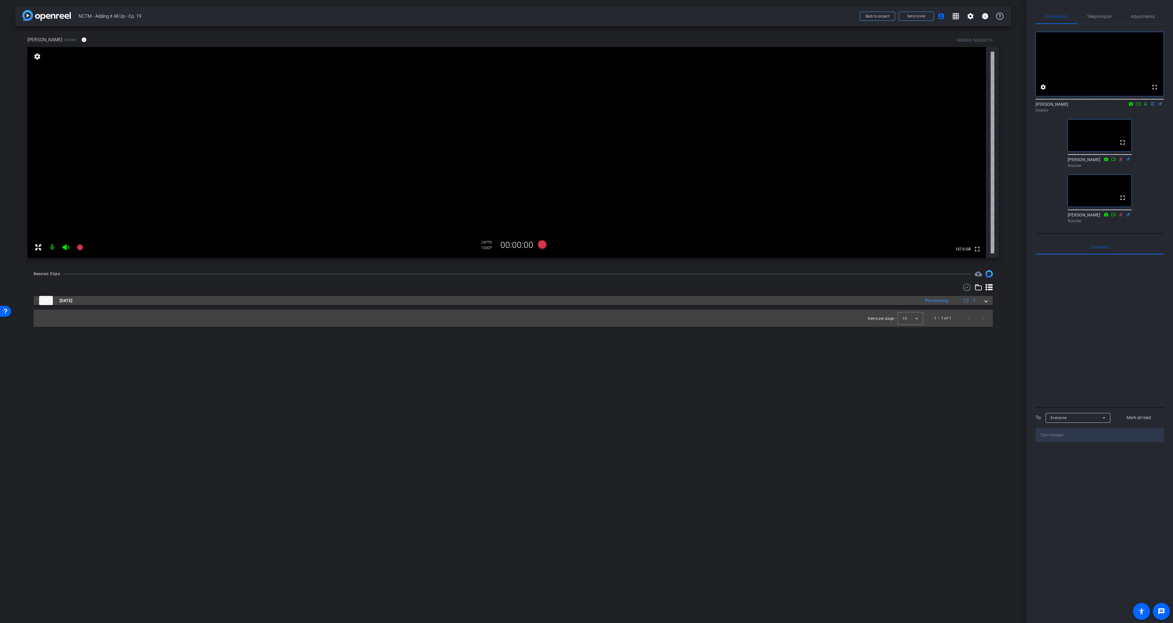
click at [884, 299] on mat-panel-title "Sep 3, 2025" at bounding box center [478, 300] width 878 height 9
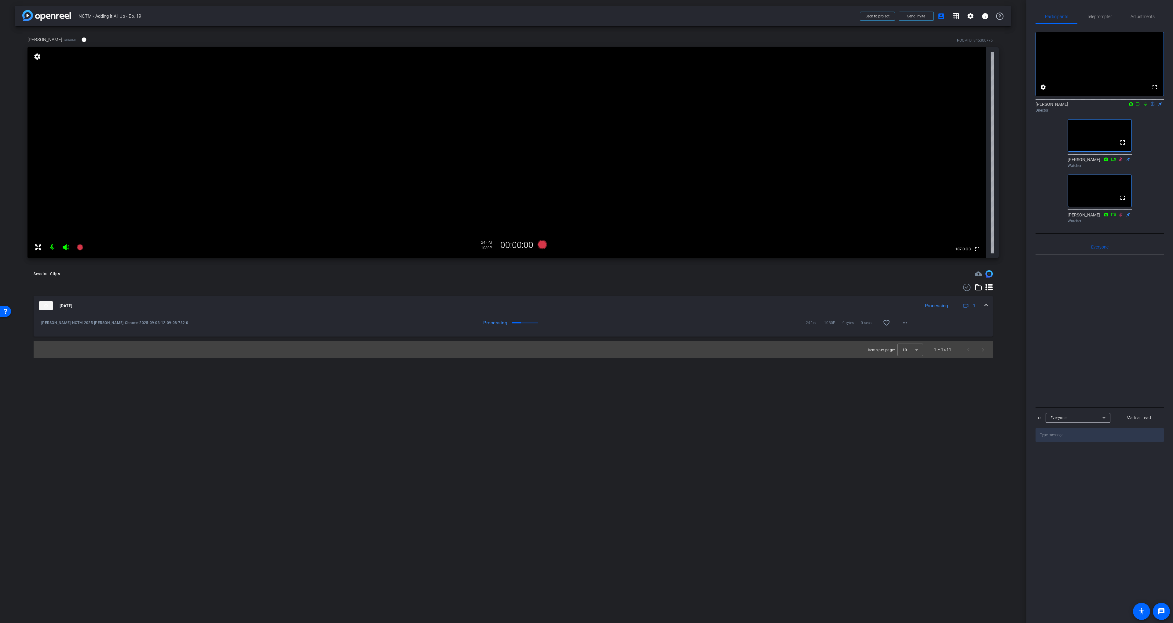
click at [885, 300] on mat-expansion-panel-header "Sep 3, 2025 Processing 1" at bounding box center [514, 306] width 960 height 20
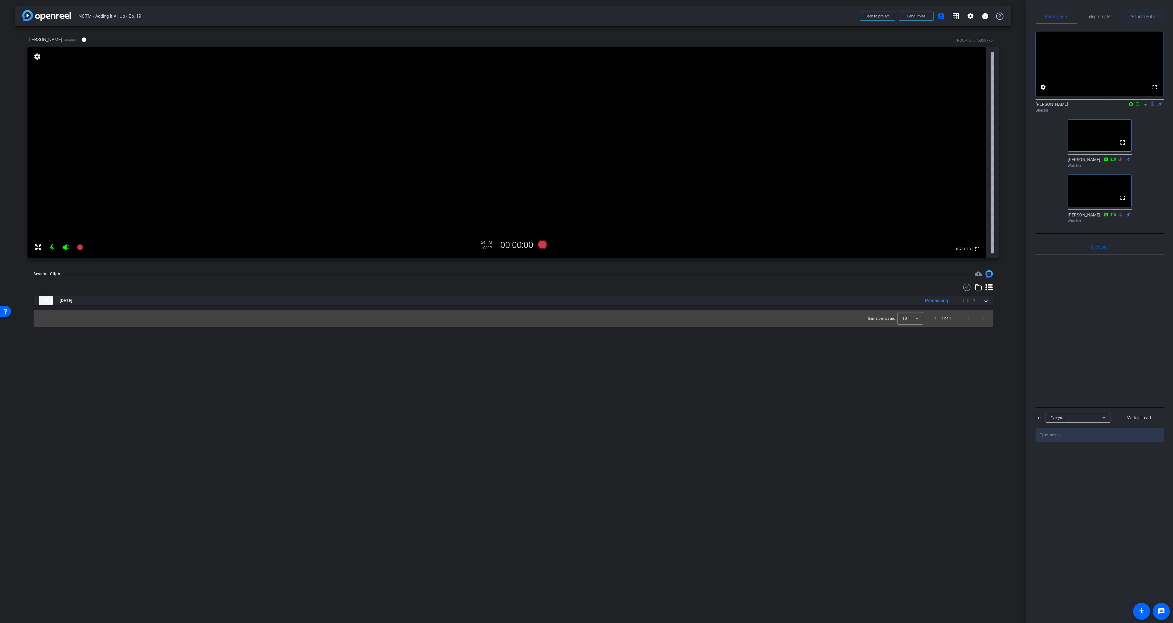
click at [1139, 19] on span "Adjustments" at bounding box center [1143, 16] width 24 height 15
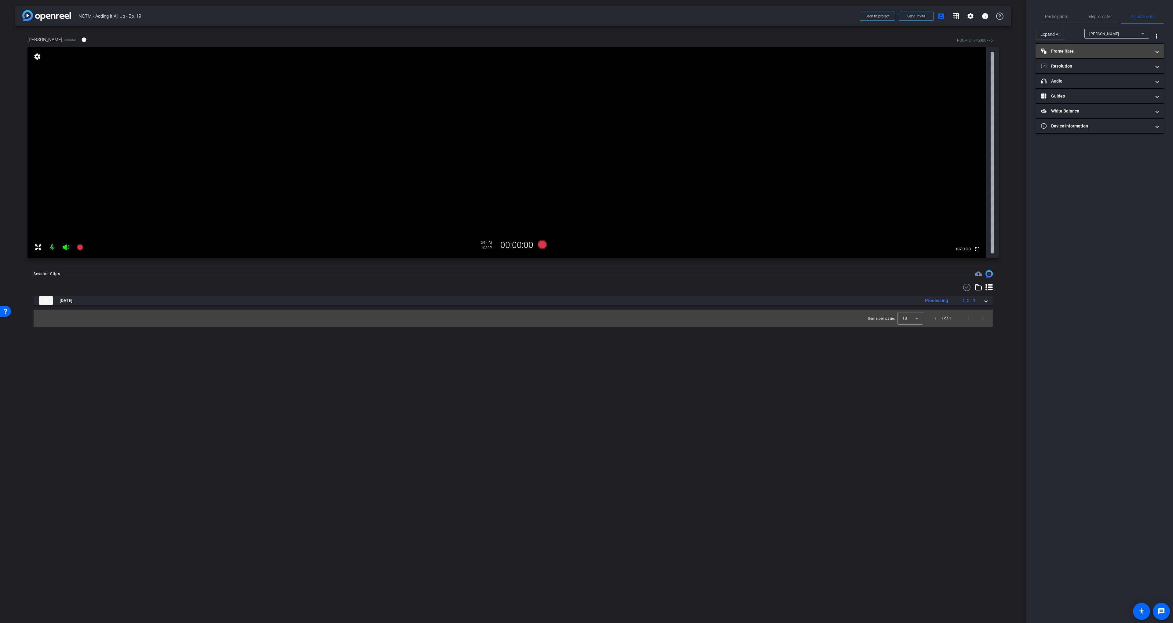
click at [1074, 53] on mat-panel-title "Frame Rate Frame Rate" at bounding box center [1096, 51] width 110 height 6
drag, startPoint x: 1093, startPoint y: 53, endPoint x: 1089, endPoint y: 65, distance: 13.0
click at [1093, 53] on mat-panel-title "Frame Rate Frame Rate" at bounding box center [1096, 53] width 110 height 6
click at [1077, 82] on mat-panel-title "headphone icon Audio" at bounding box center [1096, 81] width 110 height 6
click at [1082, 82] on mat-expansion-panel-header "headphone icon Audio" at bounding box center [1100, 89] width 128 height 20
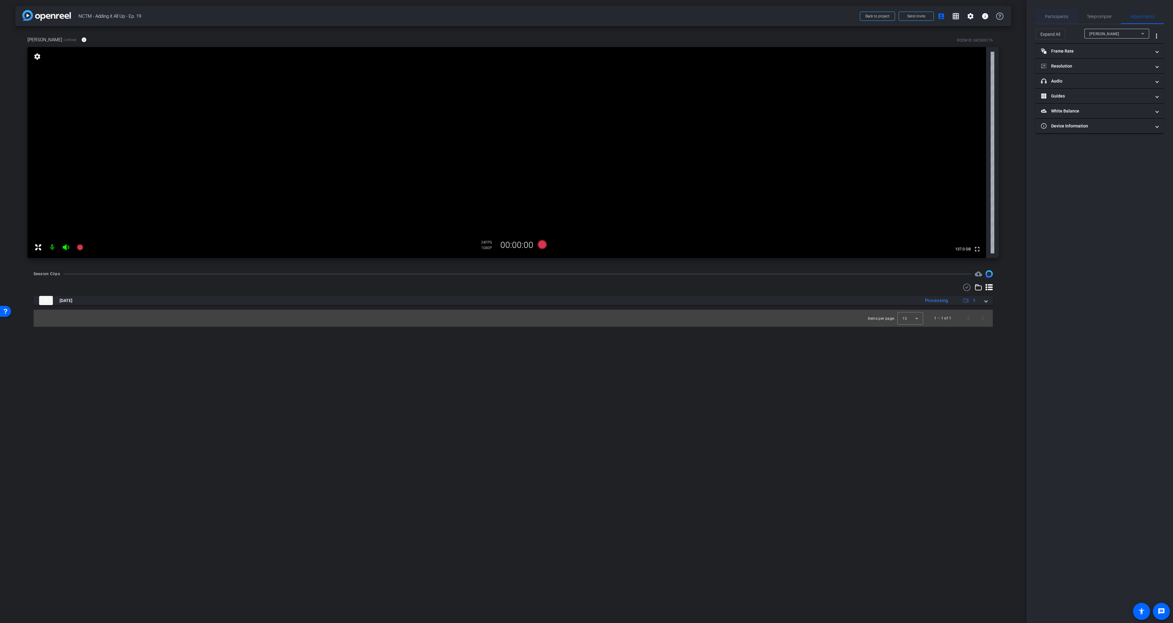
click at [1056, 17] on span "Participants" at bounding box center [1056, 16] width 23 height 4
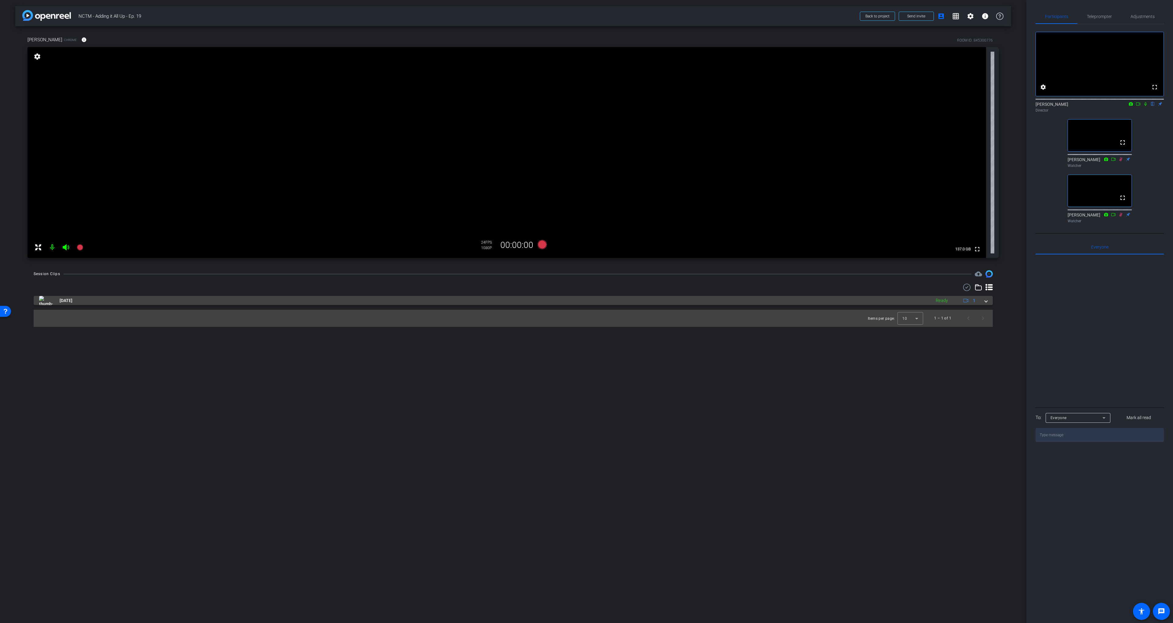
click at [830, 302] on mat-panel-title "Sep 3, 2025" at bounding box center [483, 300] width 889 height 9
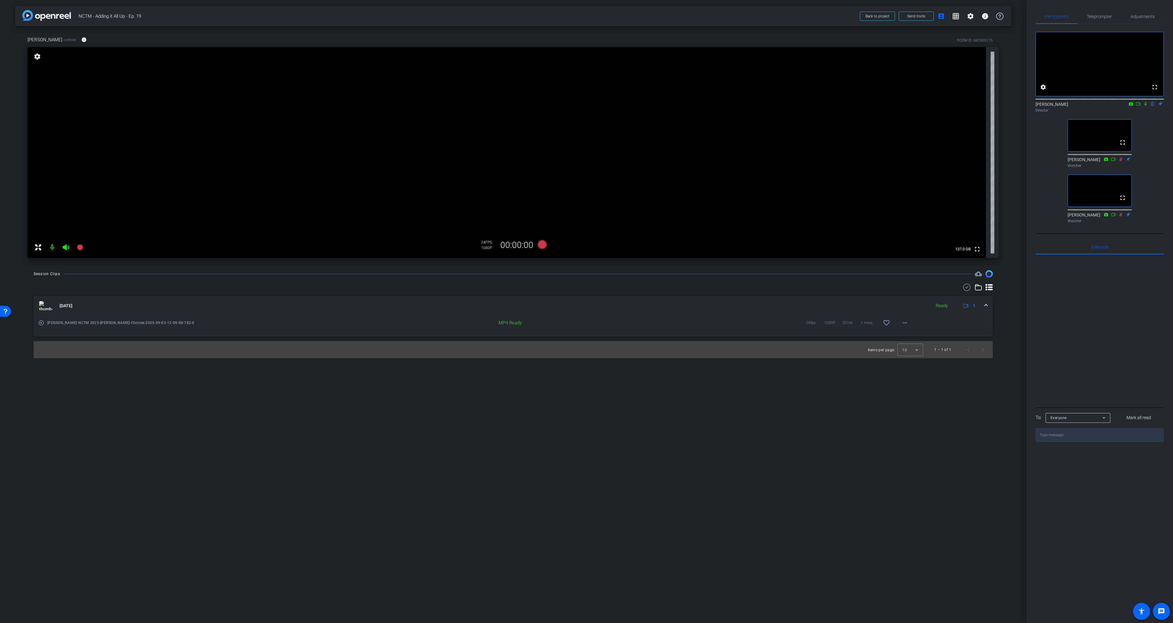
click at [39, 322] on mat-icon "play_circle_outline" at bounding box center [41, 323] width 6 height 6
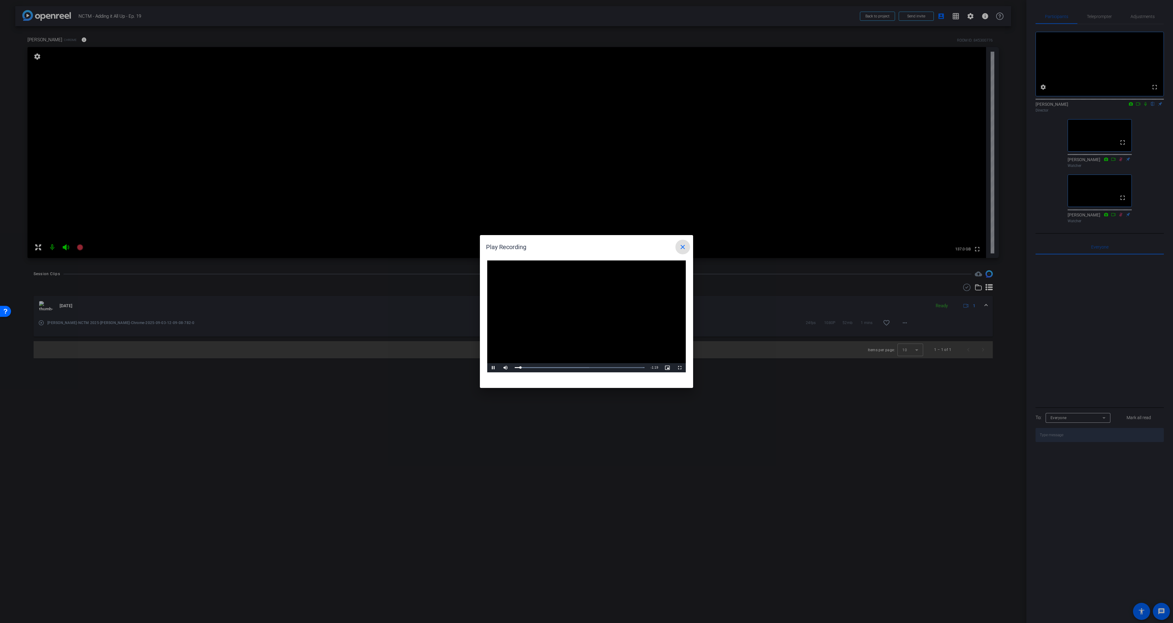
click at [1145, 112] on div at bounding box center [586, 311] width 1173 height 623
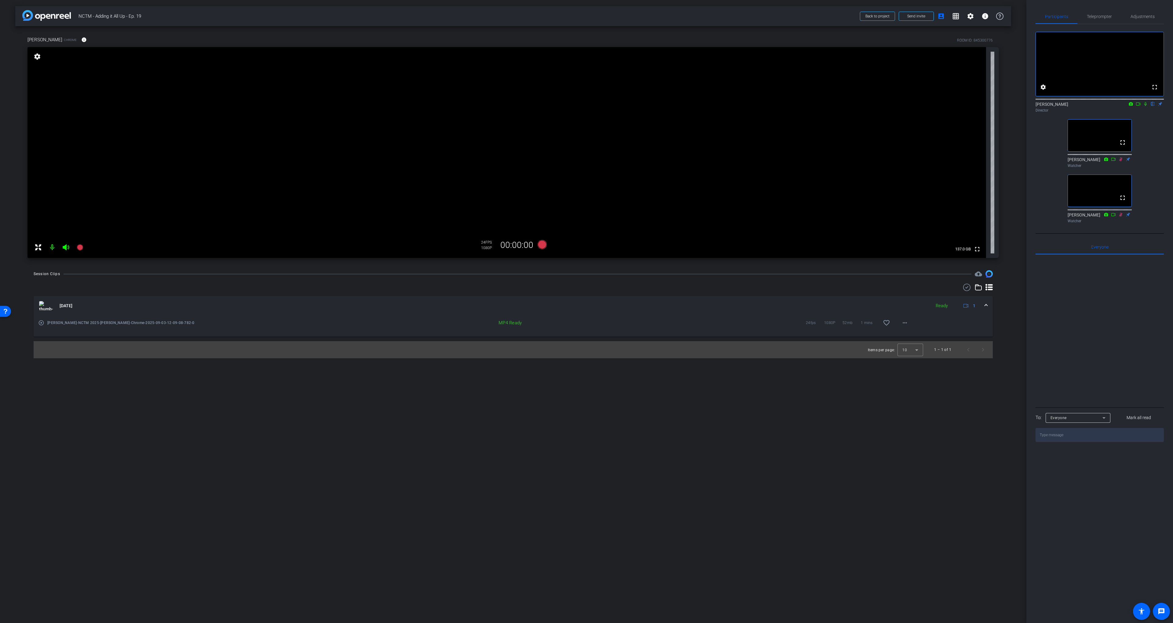
click at [1146, 106] on icon at bounding box center [1146, 104] width 5 height 4
click at [39, 322] on mat-icon "play_circle_outline" at bounding box center [41, 323] width 6 height 6
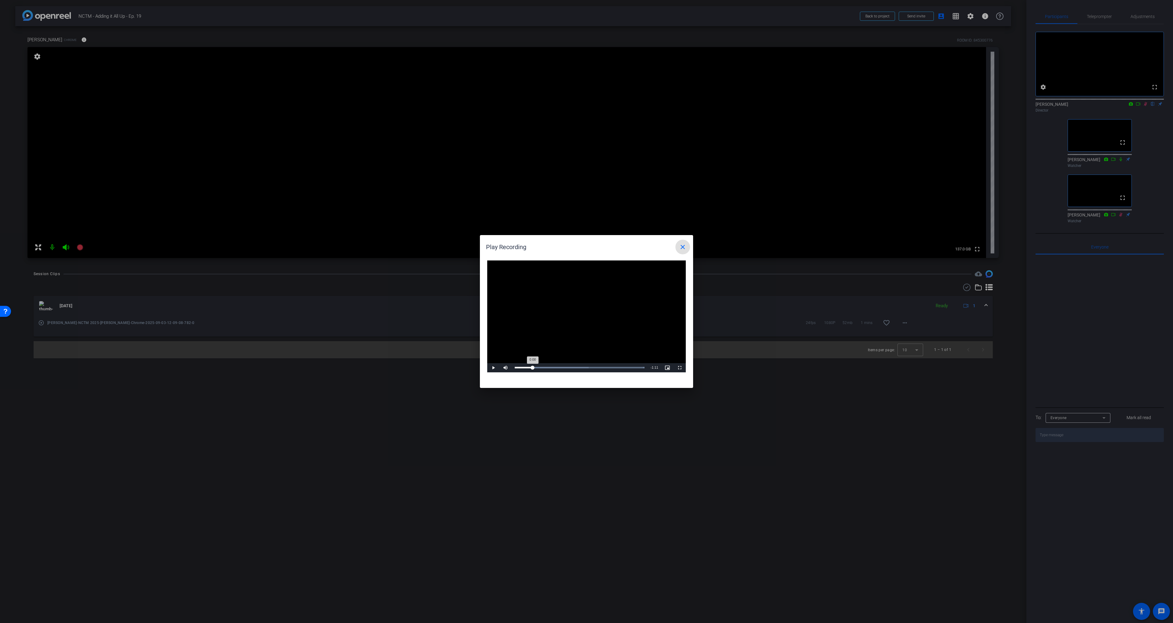
drag, startPoint x: 533, startPoint y: 368, endPoint x: 543, endPoint y: 367, distance: 9.8
click at [533, 368] on div "Loaded : 100.00% 0:11 0:00" at bounding box center [580, 368] width 130 height 2
click at [547, 367] on div "Loaded : 100.00% 0:20 0:11" at bounding box center [580, 368] width 130 height 2
click at [539, 367] on div "Loaded : 100.00% 0:15 0:15" at bounding box center [580, 368] width 130 height 2
click at [596, 369] on div "Loaded : 100.00% 0:51 0:16" at bounding box center [580, 367] width 136 height 9
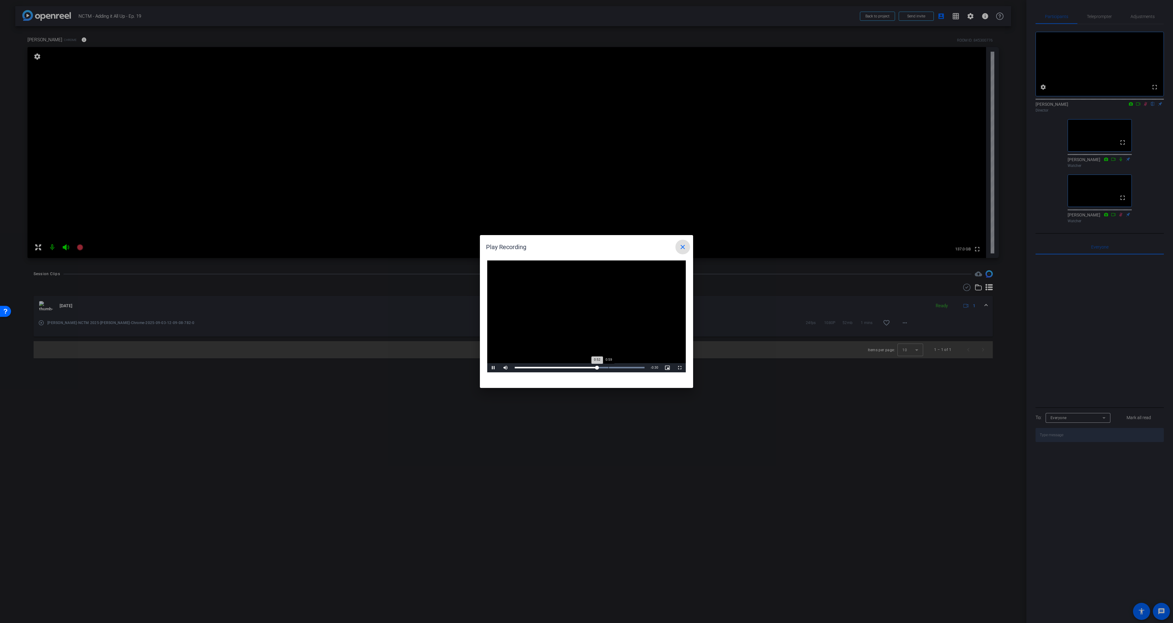
click at [609, 368] on div "Loaded : 100.00% 0:59 0:52" at bounding box center [580, 368] width 130 height 2
click at [622, 369] on div "Loaded : 100.00% 1:07 0:59" at bounding box center [580, 367] width 136 height 9
click at [632, 369] on div "Loaded : 100.00% 1:14 1:08" at bounding box center [580, 367] width 136 height 9
click at [683, 244] on mat-icon "close" at bounding box center [682, 246] width 7 height 7
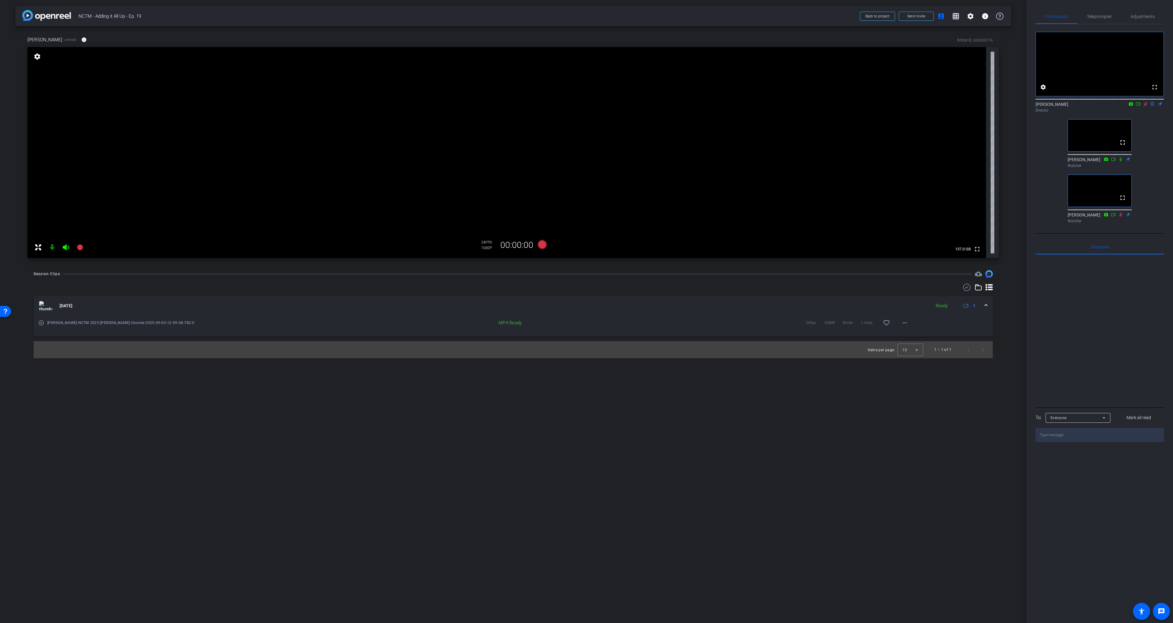
click at [1148, 147] on div "fullscreen settings Scott Grant flip Director fullscreen Jayme Lorenz Watcher f…" at bounding box center [1100, 124] width 128 height 201
click at [1144, 132] on div "fullscreen settings Scott Grant flip Director fullscreen Jayme Lorenz Watcher f…" at bounding box center [1100, 124] width 128 height 201
click at [1146, 142] on div "fullscreen settings Scott Grant flip Director fullscreen Jayme Lorenz Watcher f…" at bounding box center [1100, 124] width 128 height 201
click at [1146, 106] on icon at bounding box center [1145, 104] width 3 height 4
click at [1144, 106] on icon at bounding box center [1146, 104] width 5 height 4
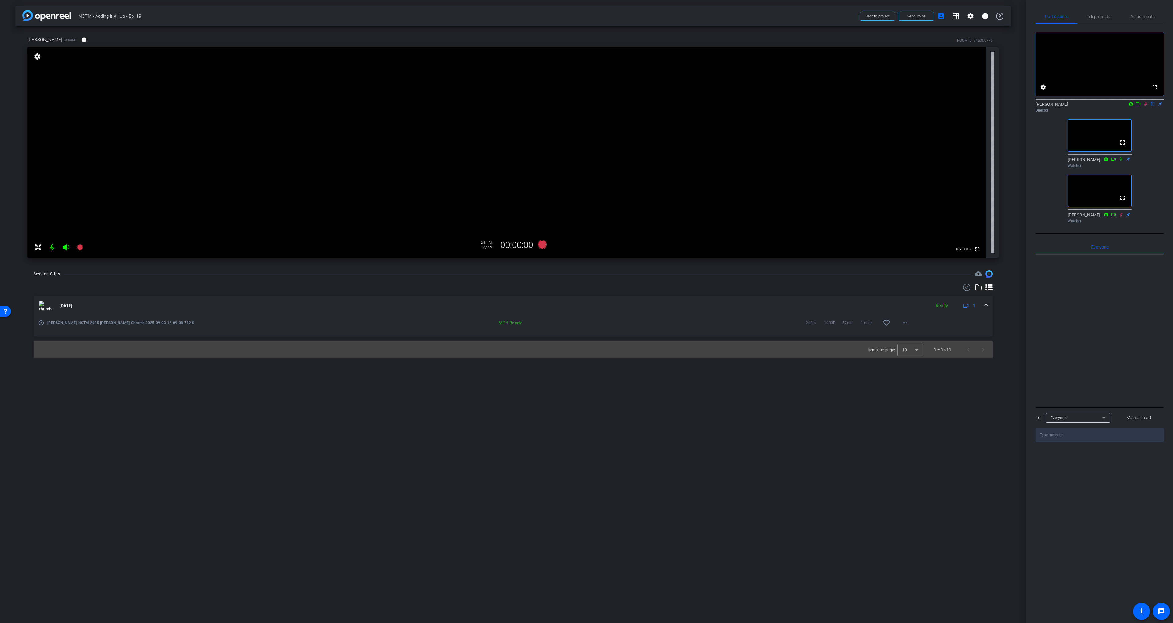
click at [1157, 134] on div "fullscreen settings Scott Grant flip Director fullscreen Jayme Lorenz Watcher f…" at bounding box center [1100, 124] width 128 height 201
click at [1147, 106] on icon at bounding box center [1146, 104] width 5 height 4
click at [1145, 106] on icon at bounding box center [1146, 104] width 5 height 4
click at [630, 13] on span "NCTM - Adding it All Up - Ep. 19" at bounding box center [468, 16] width 778 height 12
click at [1146, 134] on div "fullscreen settings Scott Grant flip Director fullscreen Jayme Lorenz Watcher f…" at bounding box center [1100, 124] width 128 height 201
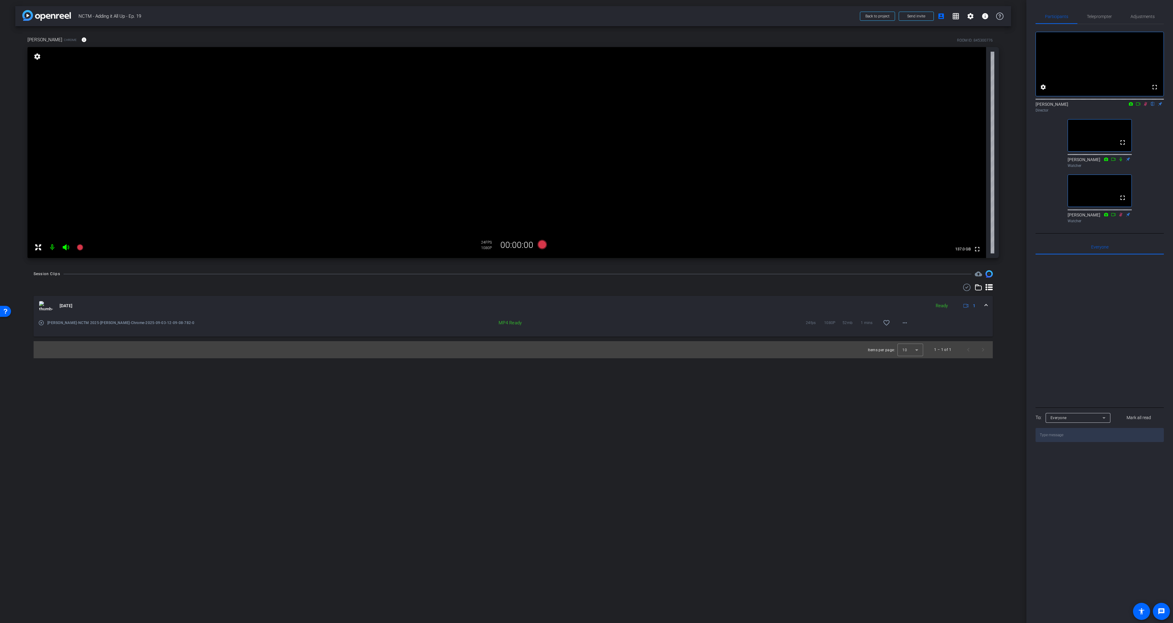
click at [1146, 106] on icon at bounding box center [1145, 104] width 3 height 4
click at [1147, 106] on icon at bounding box center [1146, 104] width 5 height 4
click at [1149, 115] on div "Scott Grant flip Director" at bounding box center [1100, 105] width 128 height 19
drag, startPoint x: 1148, startPoint y: 135, endPoint x: 1146, endPoint y: 115, distance: 20.0
click at [1148, 133] on div "fullscreen settings Scott Grant flip Director fullscreen Jayme Lorenz Watcher f…" at bounding box center [1100, 124] width 128 height 201
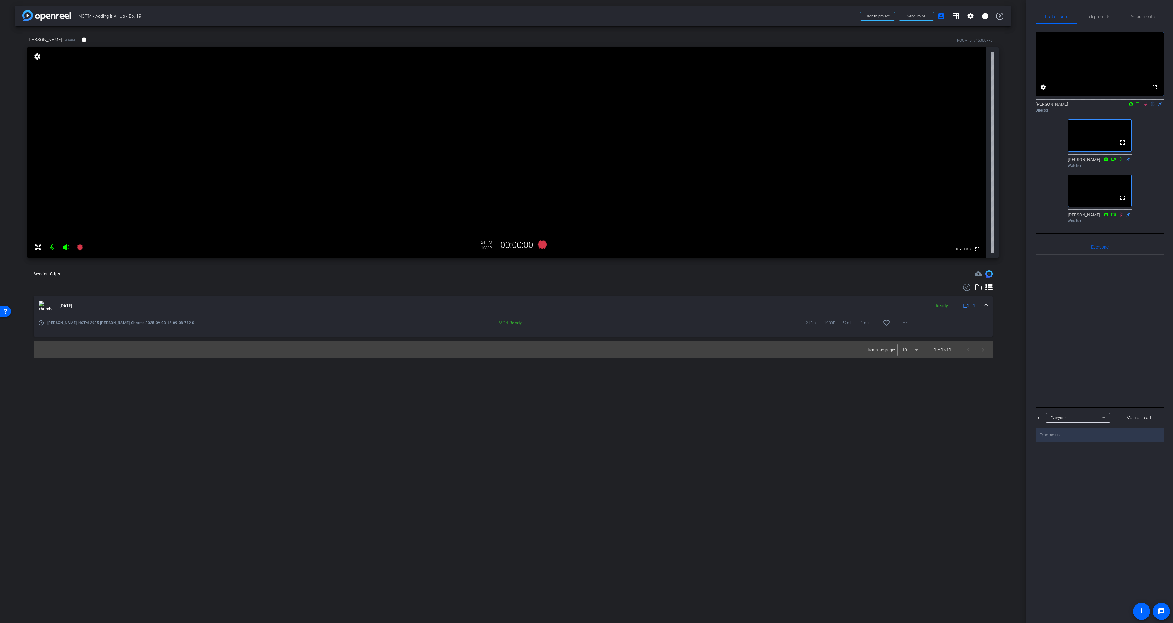
click at [1145, 106] on icon at bounding box center [1146, 104] width 5 height 4
click at [1146, 106] on icon at bounding box center [1146, 104] width 5 height 4
click at [1143, 115] on div "Scott Grant flip Director" at bounding box center [1100, 105] width 128 height 19
drag, startPoint x: 1147, startPoint y: 112, endPoint x: 1148, endPoint y: 121, distance: 9.5
click at [1148, 115] on div "Scott Grant flip Director" at bounding box center [1100, 105] width 128 height 19
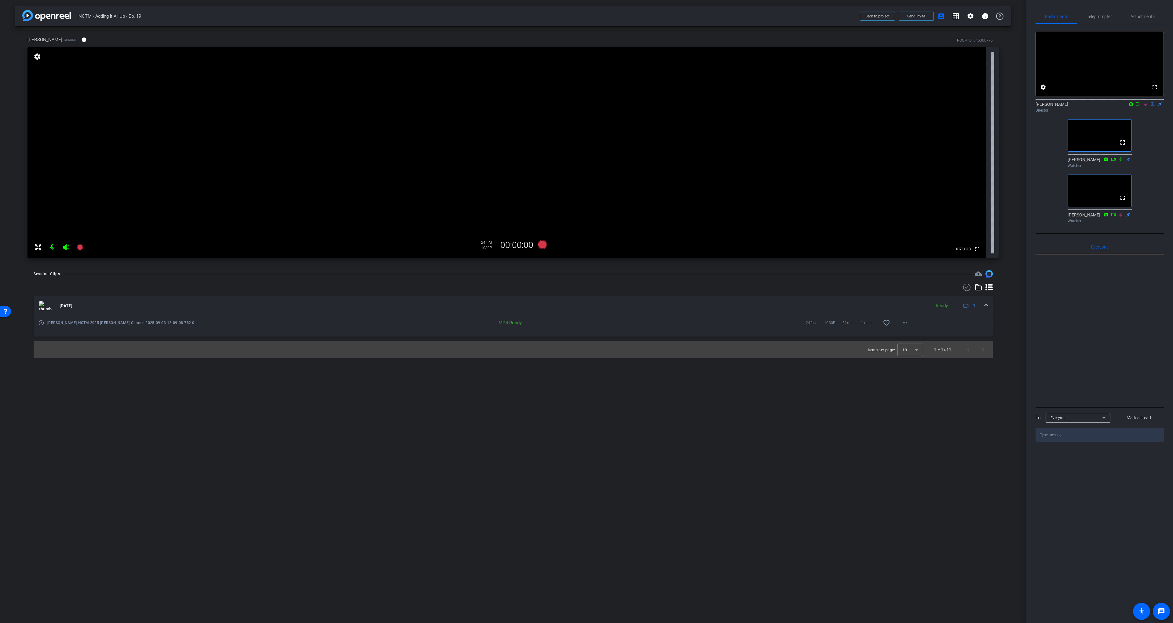
click at [1145, 106] on icon at bounding box center [1145, 104] width 3 height 4
click at [627, 17] on span "NCTM - Adding it All Up - Ep. 19" at bounding box center [468, 16] width 778 height 12
click at [632, 16] on span "NCTM - Adding it All Up - Ep. 19" at bounding box center [468, 16] width 778 height 12
